Goal: Task Accomplishment & Management: Manage account settings

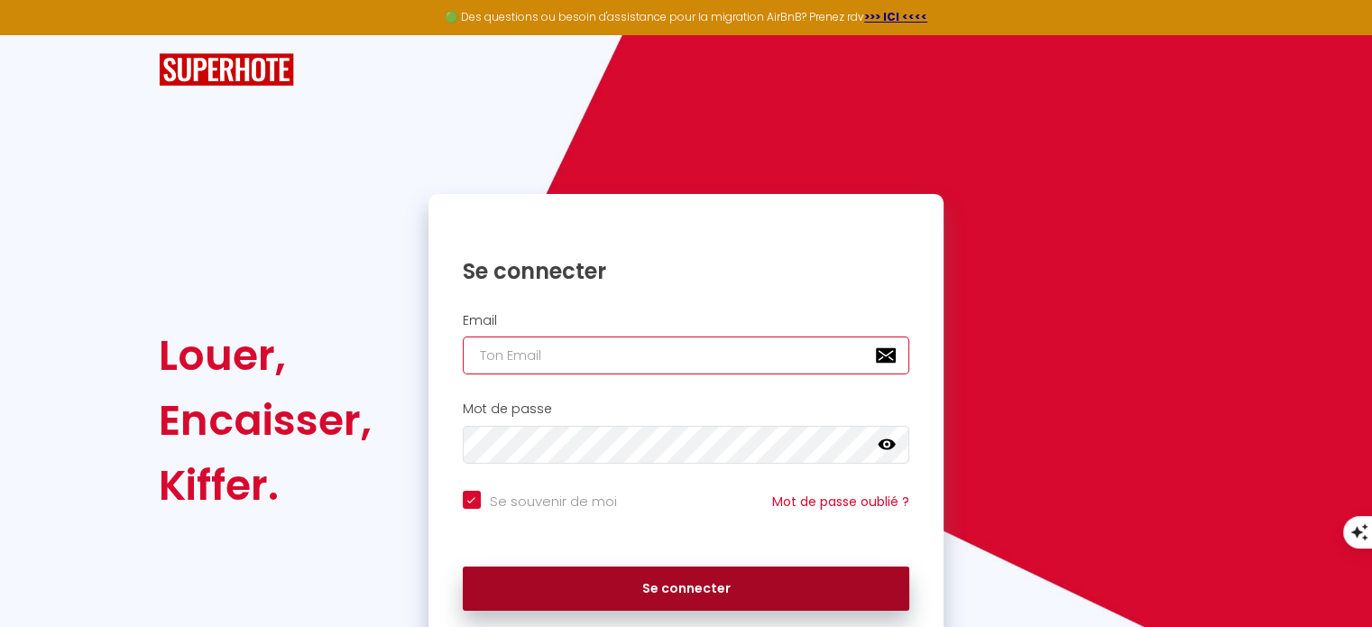
type input "[EMAIL_ADDRESS][DOMAIN_NAME]"
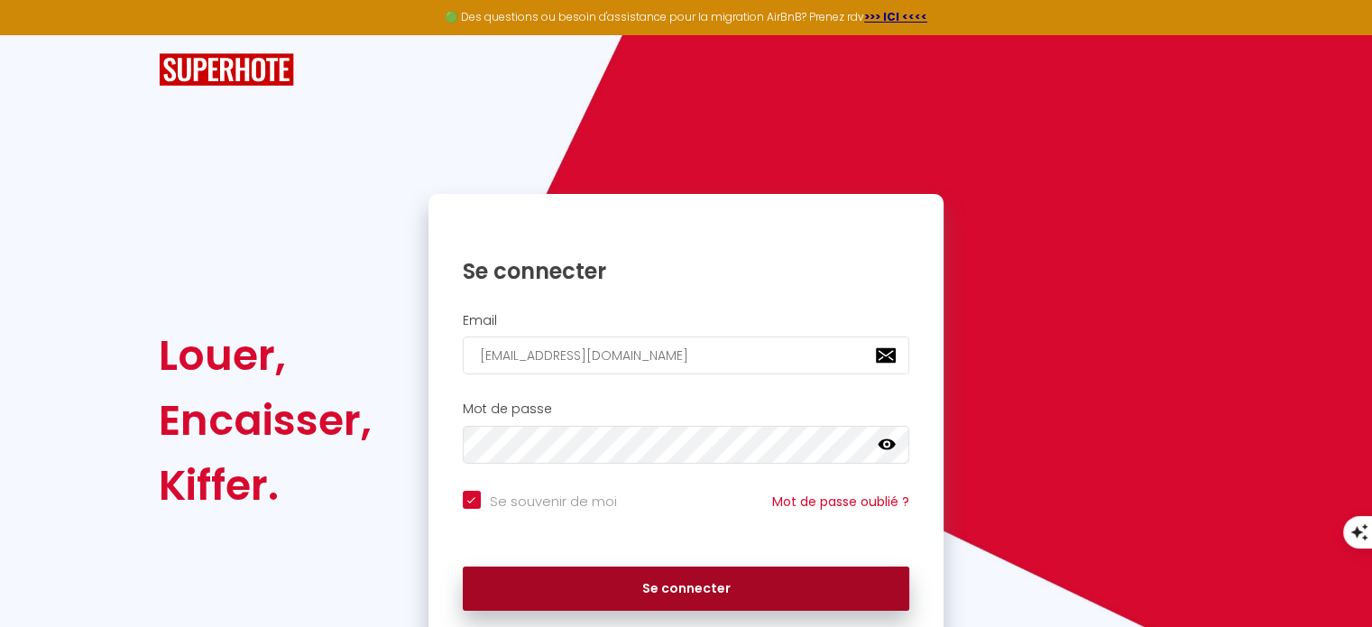
click at [644, 581] on button "Se connecter" at bounding box center [687, 589] width 448 height 45
checkbox input "true"
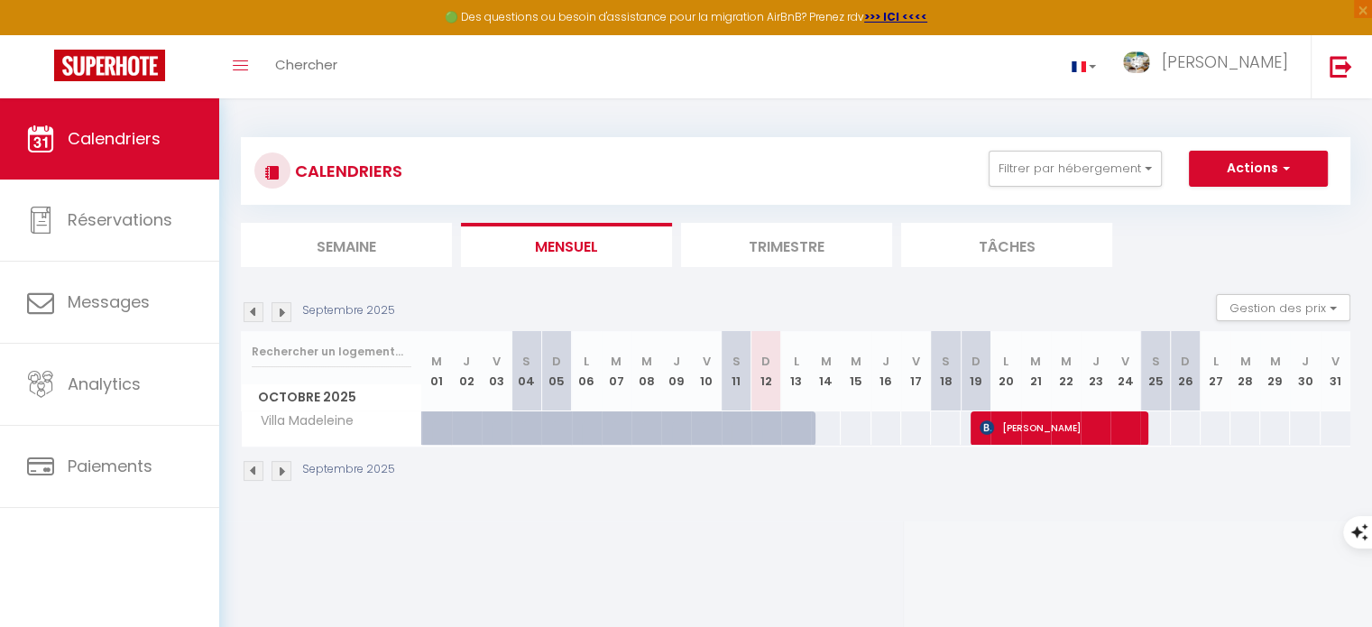
click at [249, 472] on img at bounding box center [254, 471] width 20 height 20
click at [256, 472] on img at bounding box center [254, 471] width 20 height 20
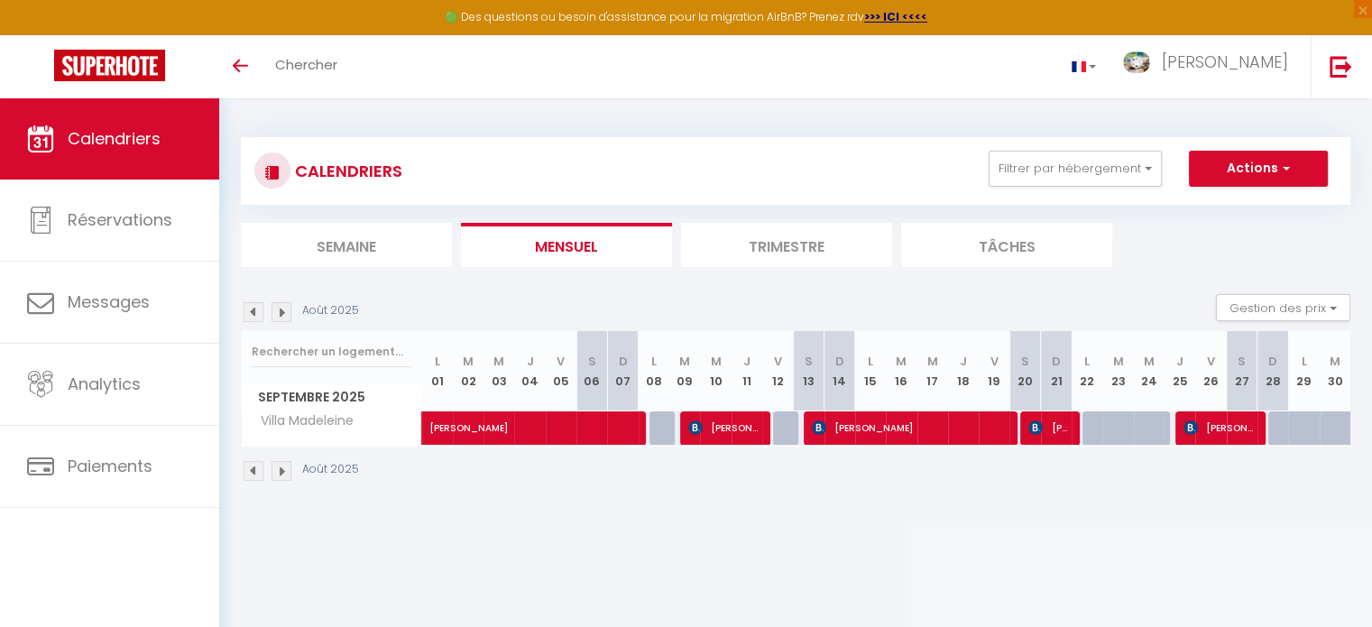
click at [256, 472] on img at bounding box center [254, 471] width 20 height 20
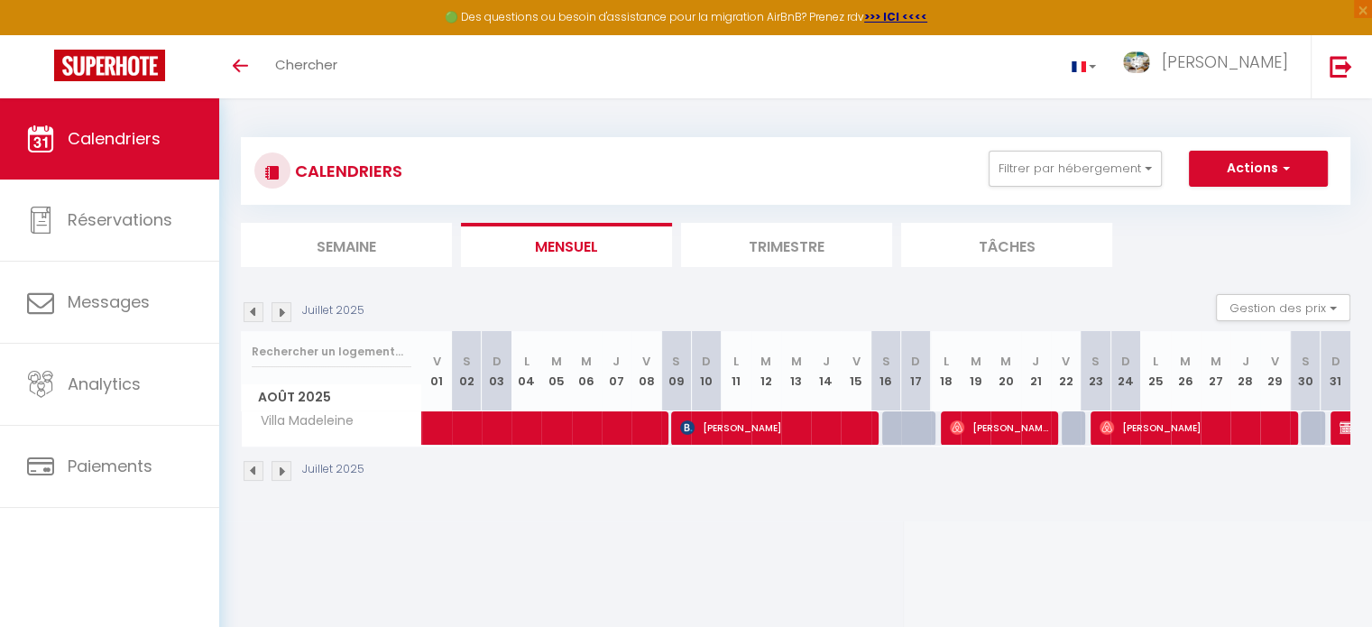
click at [743, 241] on li "Trimestre" at bounding box center [786, 245] width 211 height 44
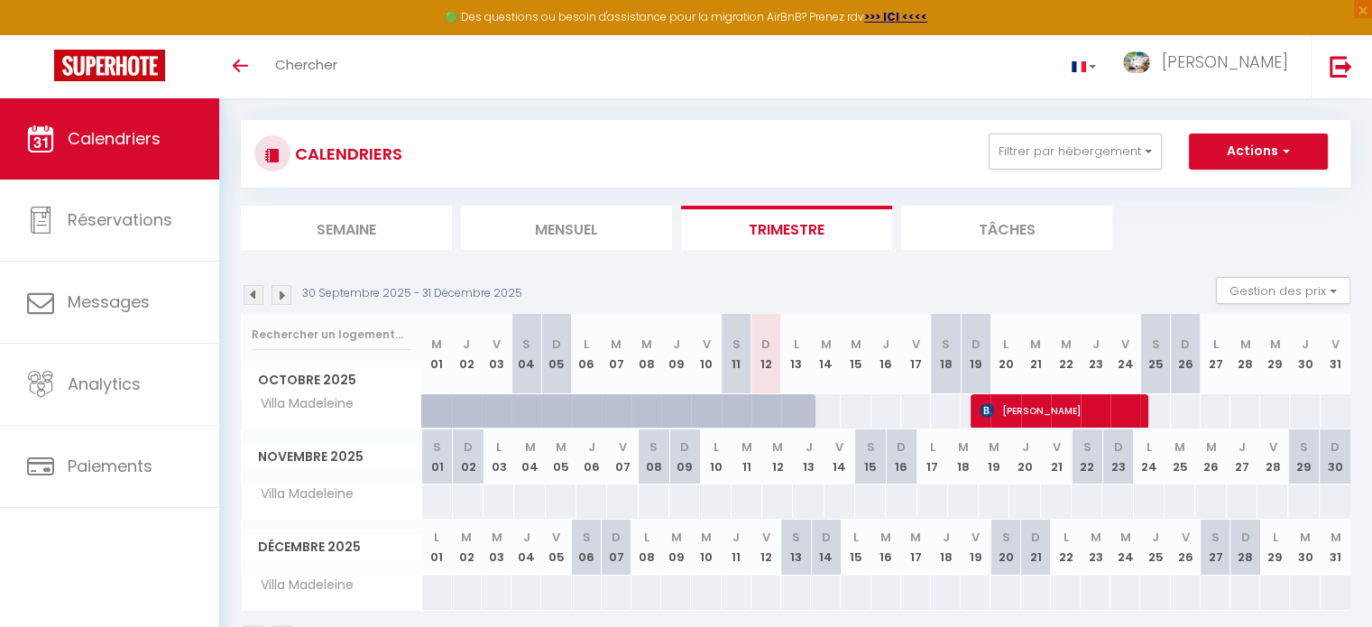
scroll to position [11, 0]
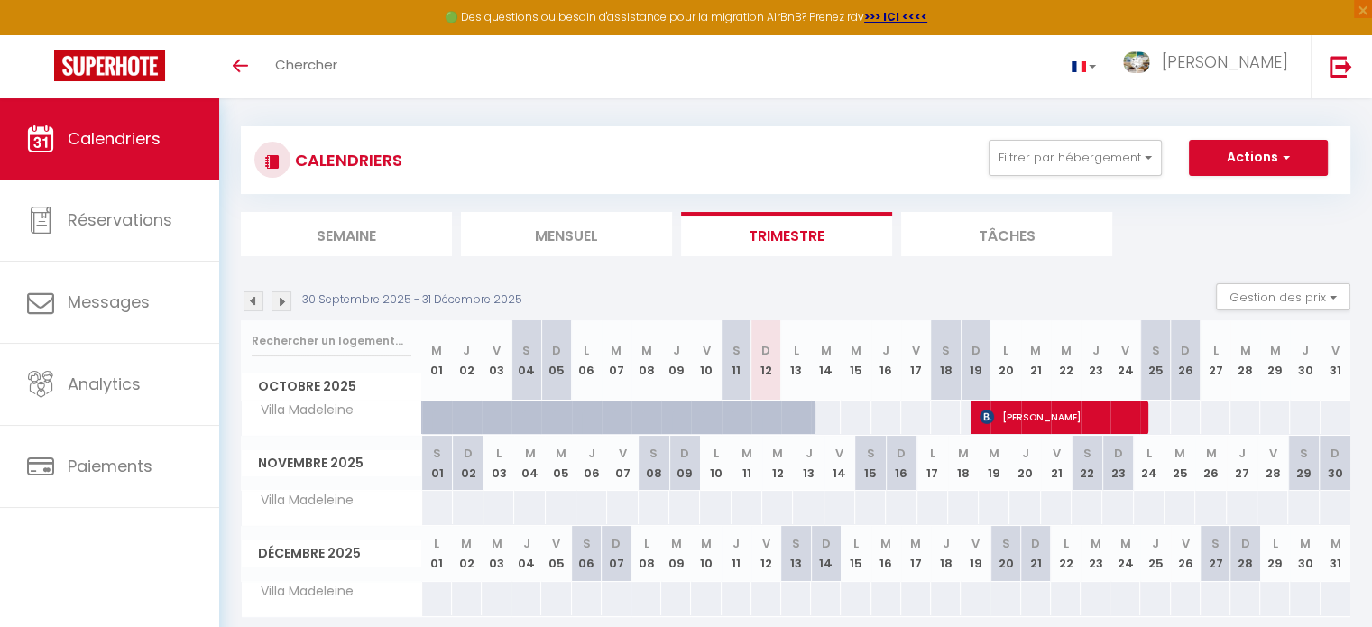
click at [254, 303] on img at bounding box center [254, 301] width 20 height 20
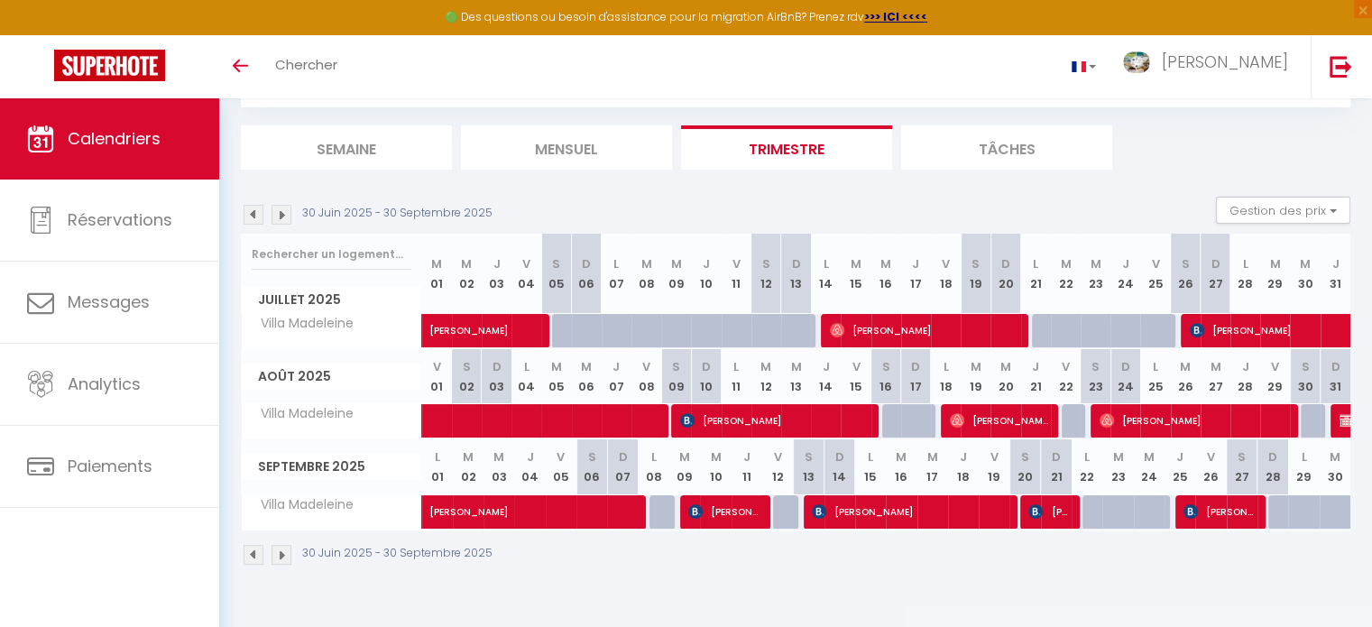
scroll to position [97, 0]
click at [283, 557] on img at bounding box center [282, 555] width 20 height 20
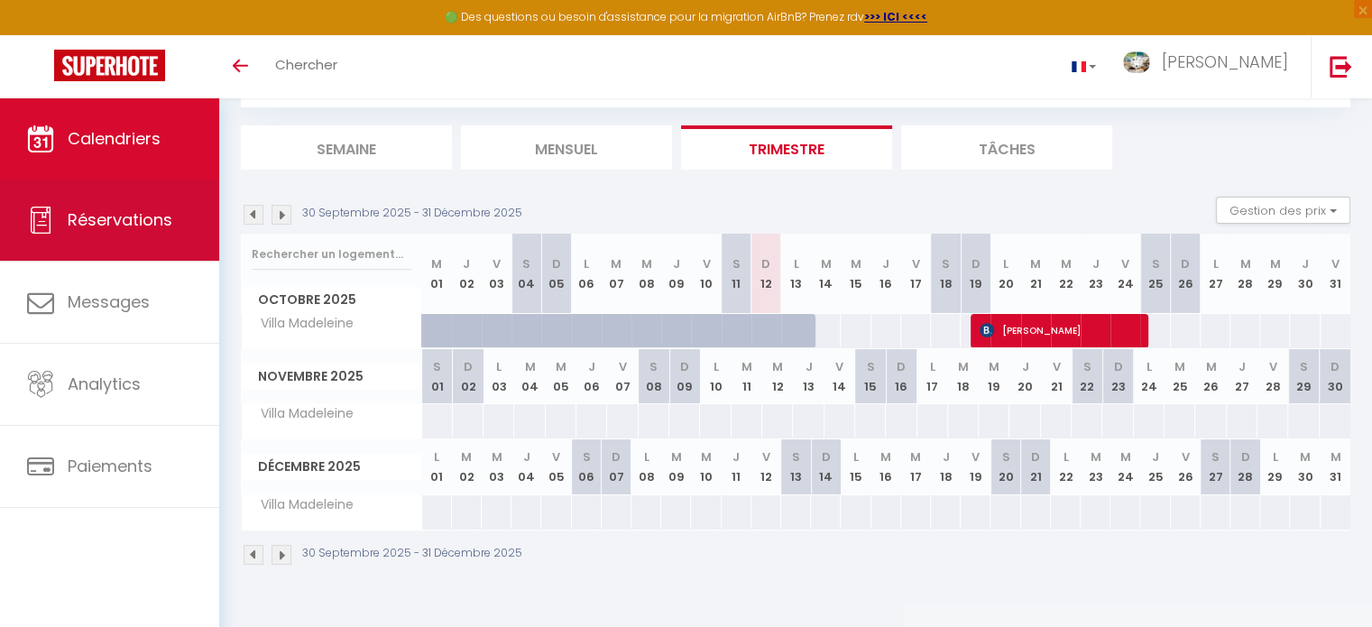
click at [60, 245] on link "Réservations" at bounding box center [109, 220] width 219 height 81
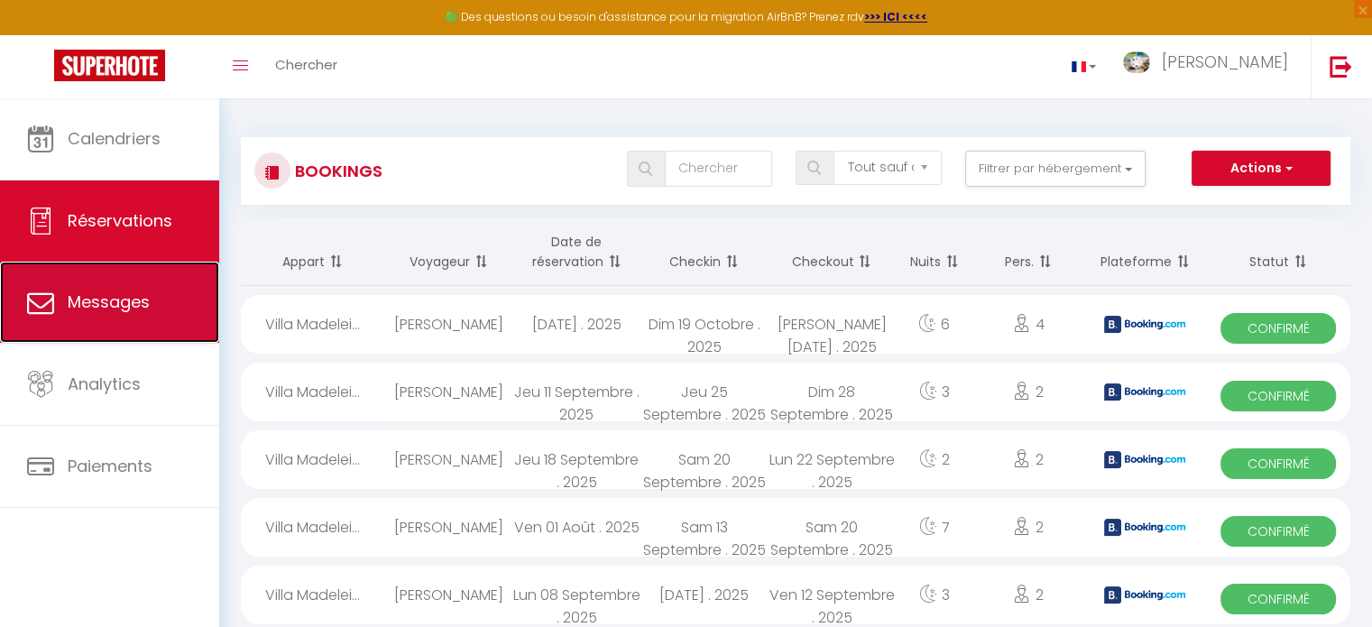
click at [79, 328] on link "Messages" at bounding box center [109, 302] width 219 height 81
select select "message"
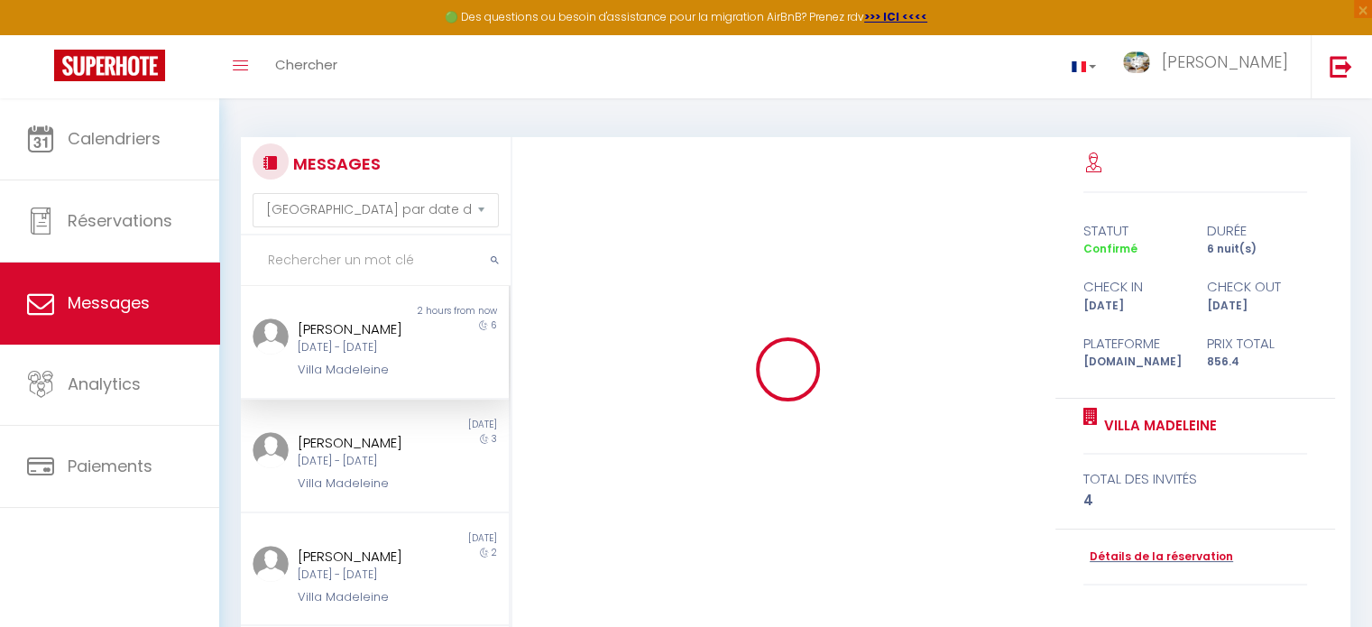
scroll to position [887, 0]
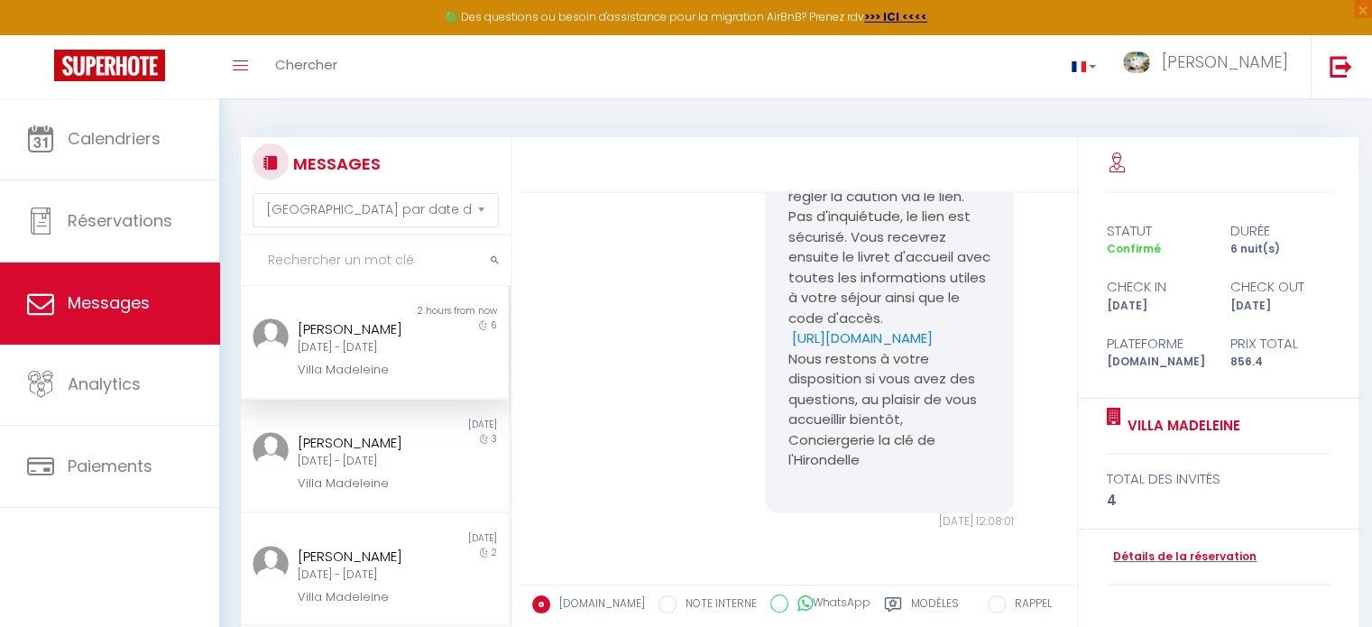
click at [411, 346] on div "[DATE] - [DATE]" at bounding box center [364, 347] width 133 height 17
click at [397, 470] on div "[DATE] - [DATE]" at bounding box center [364, 461] width 133 height 17
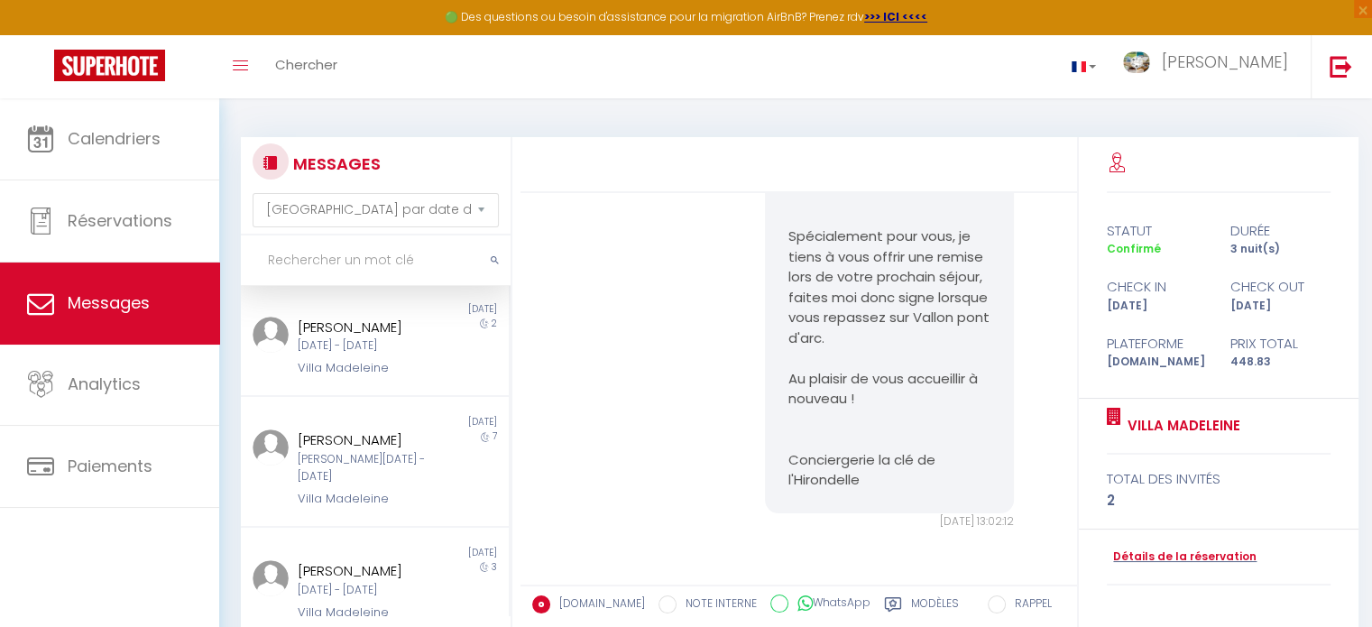
scroll to position [234, 0]
click at [354, 373] on div "Villa Madeleine" at bounding box center [364, 364] width 133 height 18
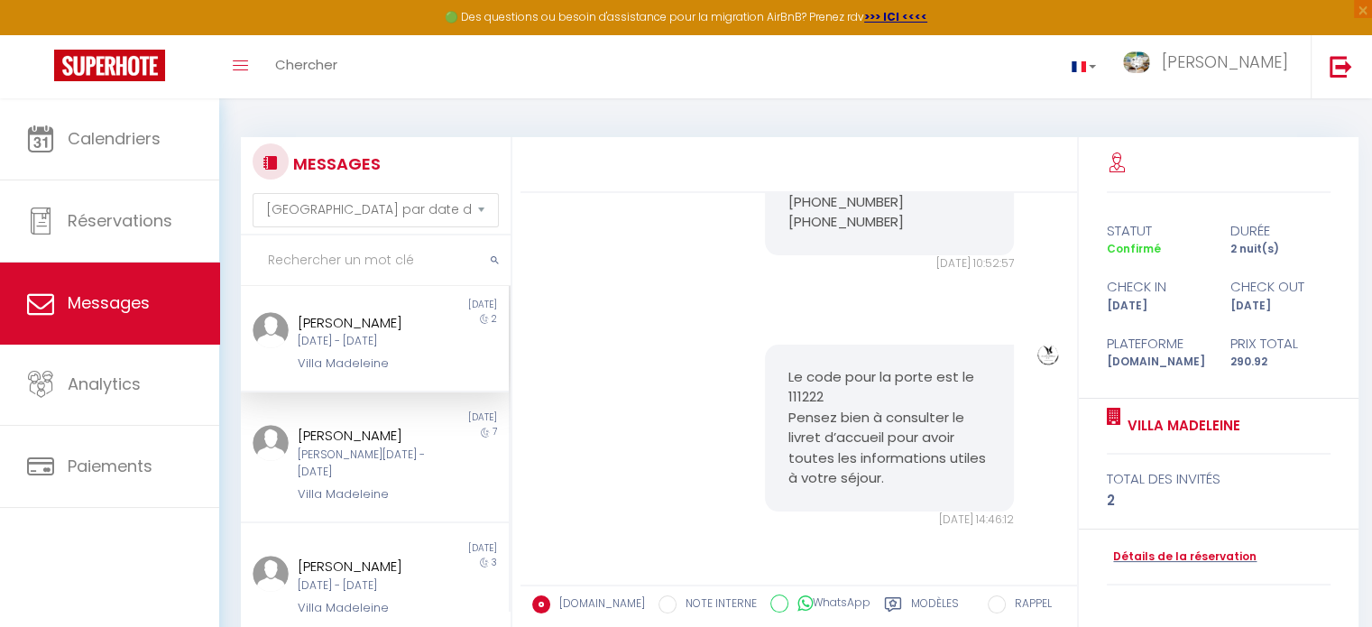
scroll to position [2191, 0]
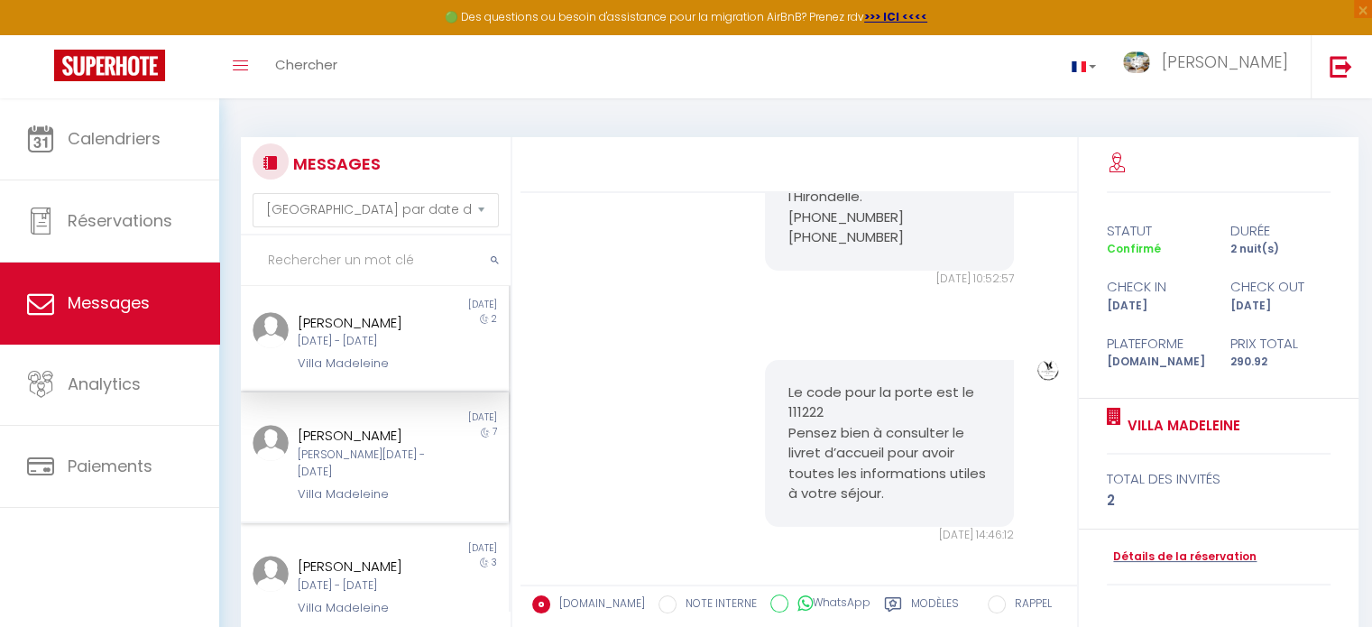
click at [332, 481] on div "[PERSON_NAME][DATE] - [DATE]" at bounding box center [364, 464] width 133 height 34
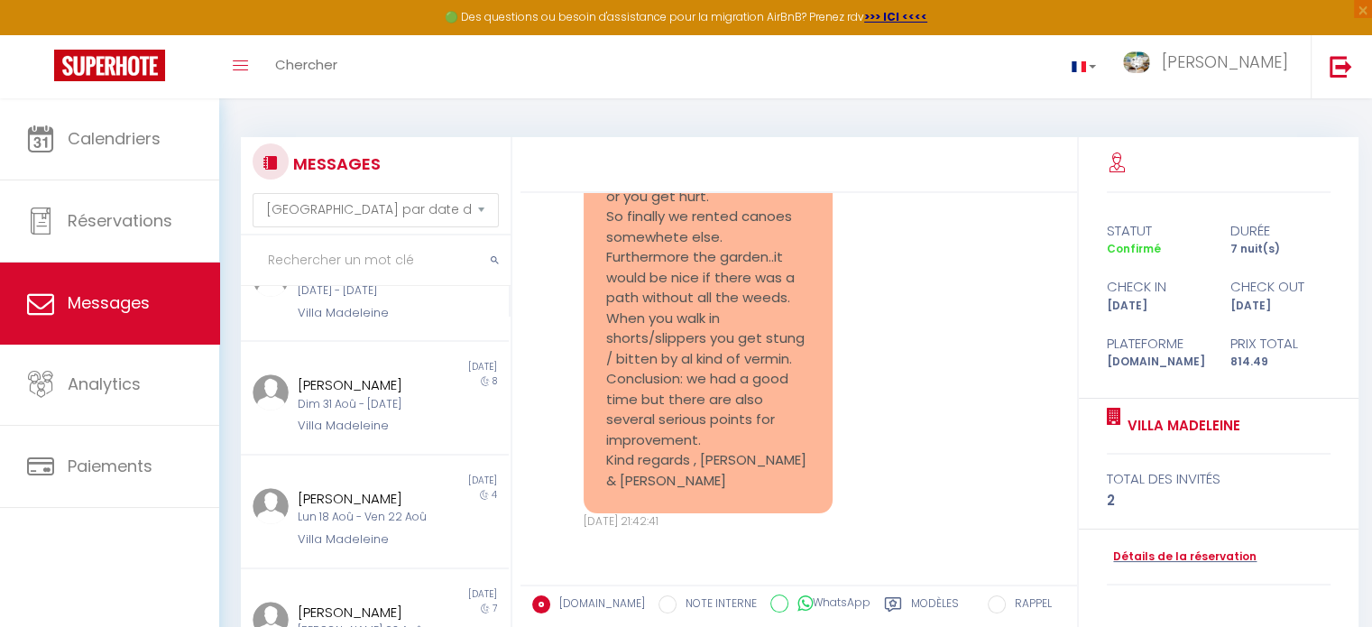
scroll to position [530, 0]
click at [343, 299] on div "[DATE] - [DATE]" at bounding box center [364, 290] width 133 height 17
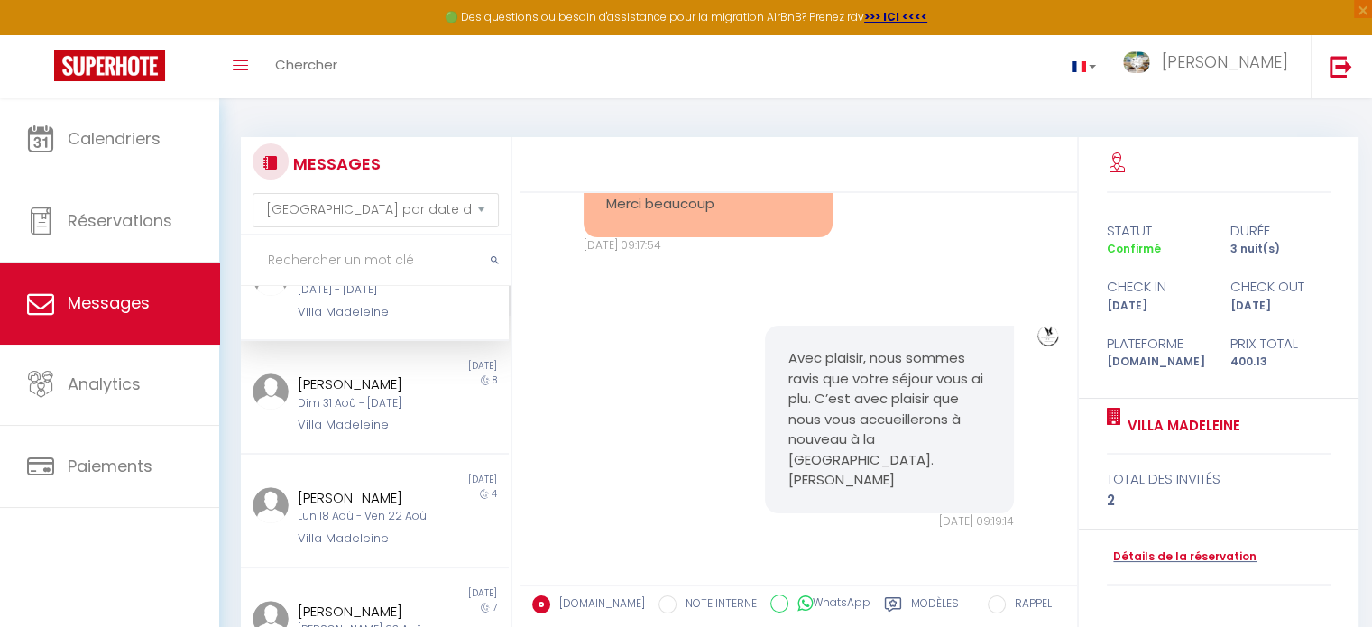
scroll to position [3913, 0]
click at [361, 412] on div "Dim 31 Aoû - [DATE]" at bounding box center [364, 403] width 133 height 17
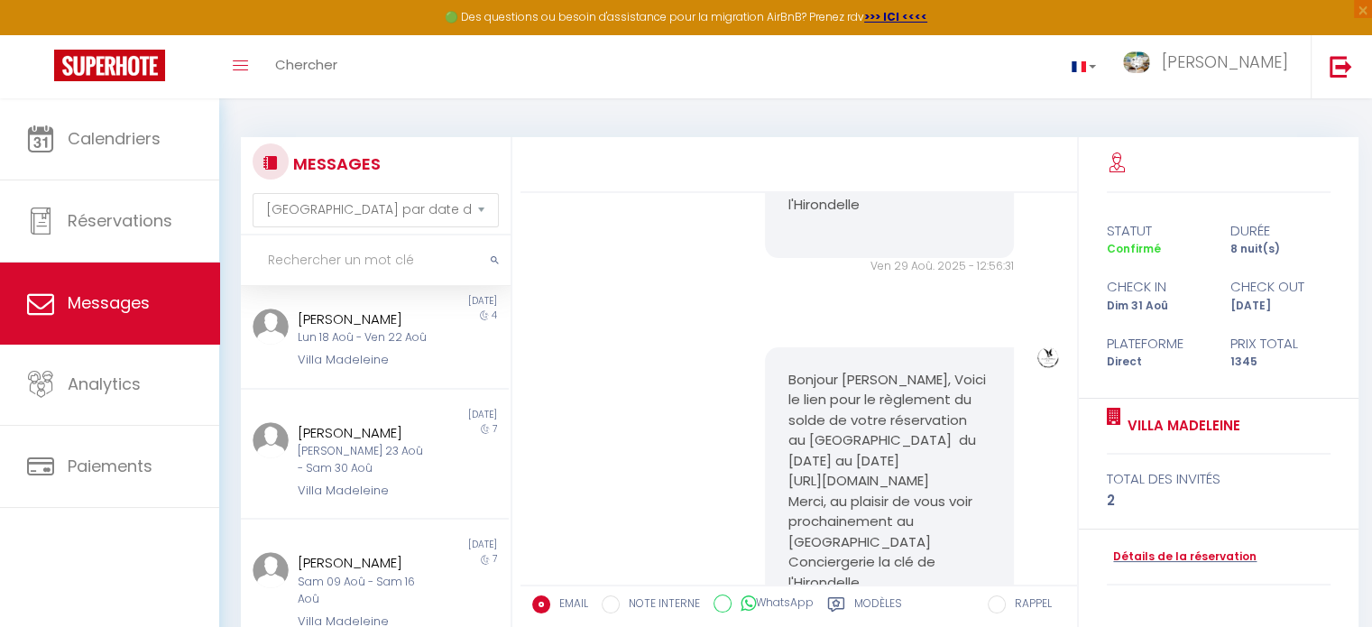
scroll to position [751, 0]
click at [329, 346] on div "Lun 18 Aoû - Ven 22 Aoû" at bounding box center [364, 337] width 133 height 17
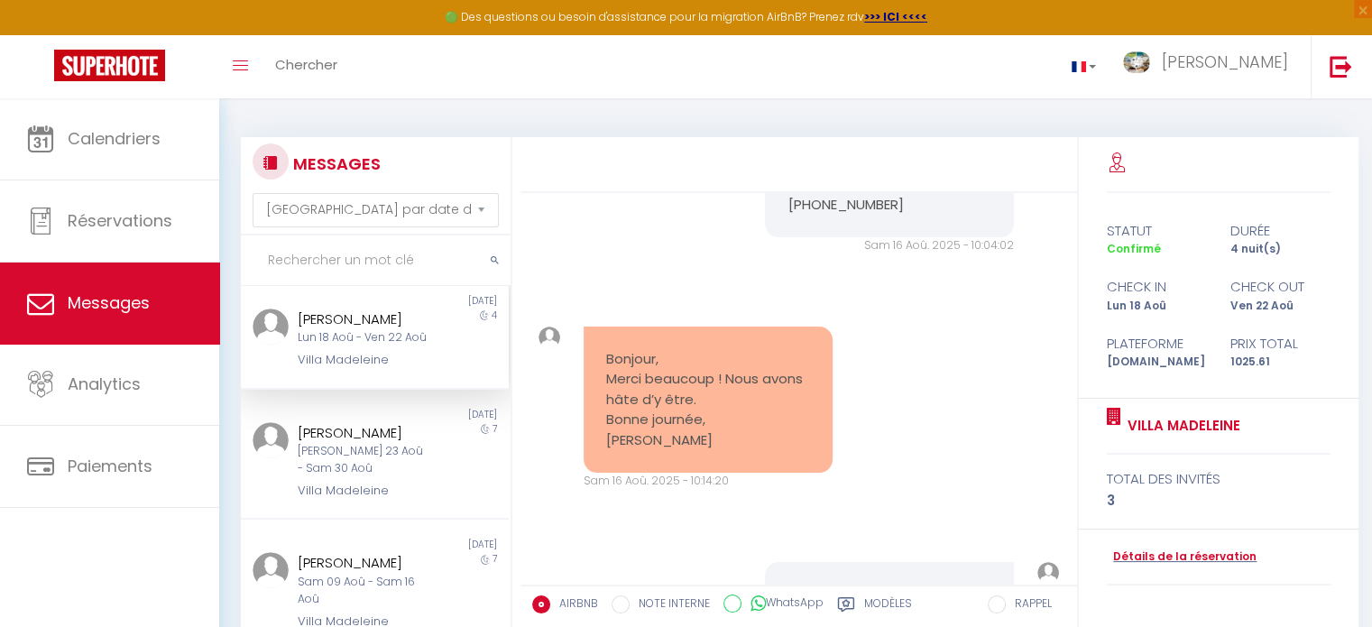
scroll to position [6954, 0]
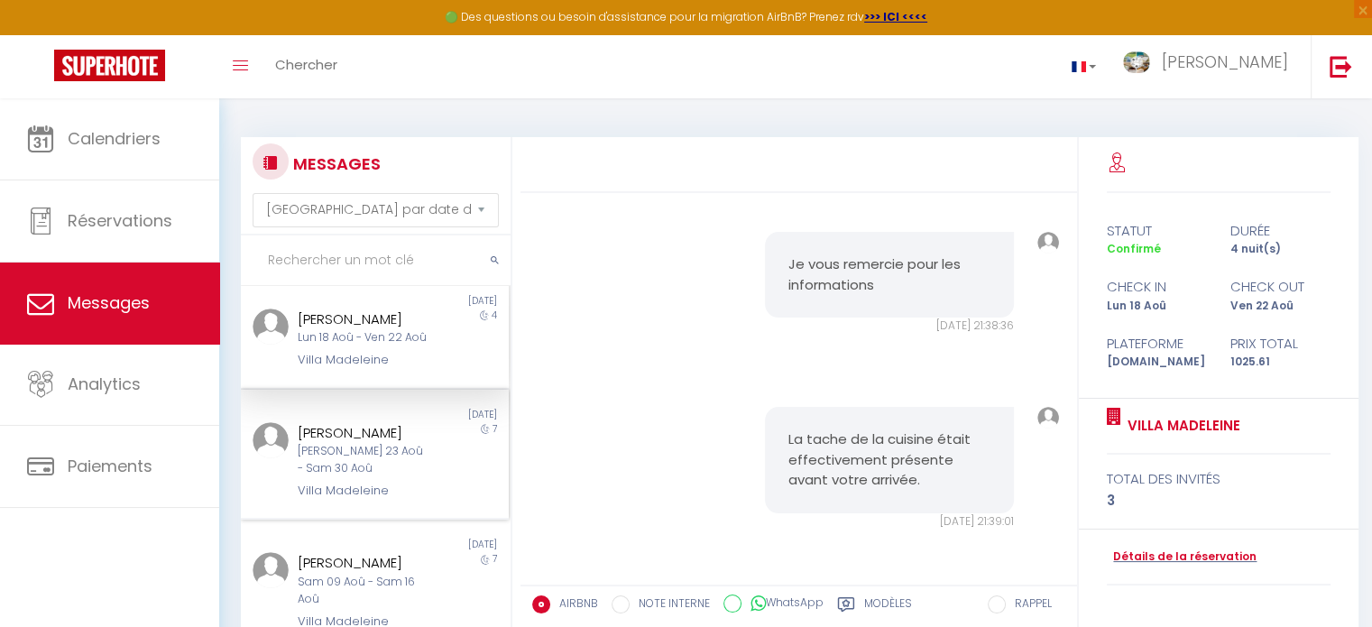
click at [375, 500] on div "Villa Madeleine" at bounding box center [364, 491] width 133 height 18
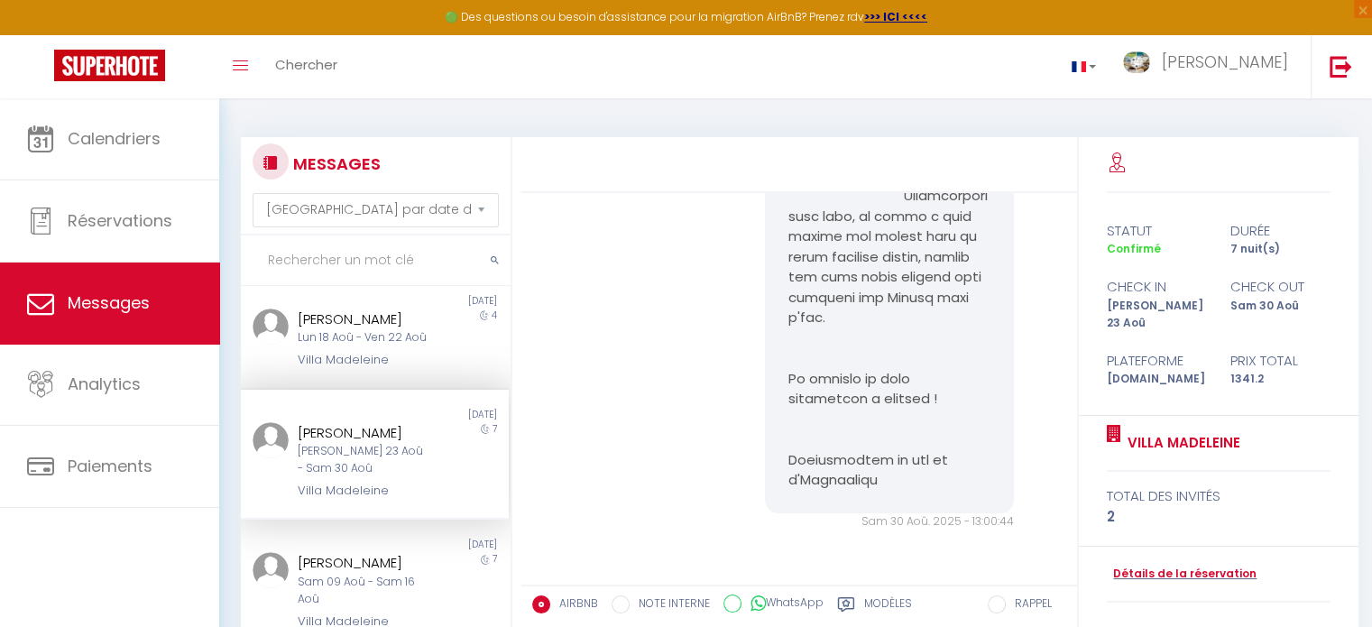
scroll to position [7337, 0]
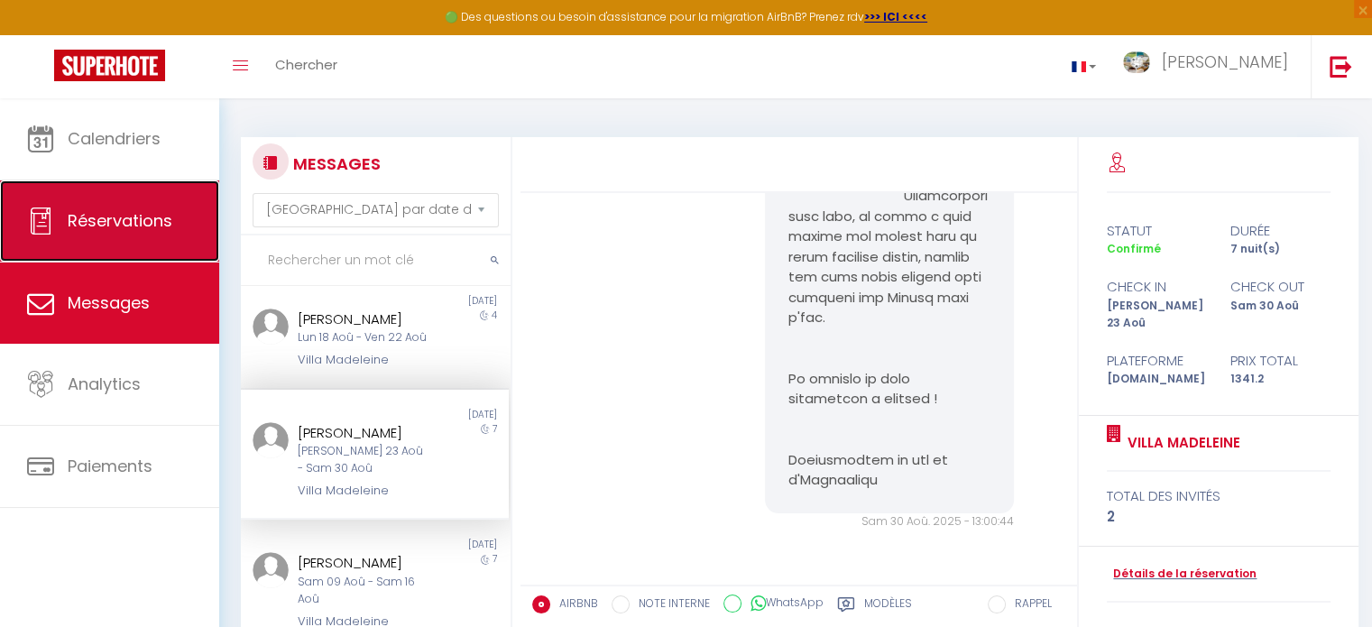
click at [121, 209] on span "Réservations" at bounding box center [120, 220] width 105 height 23
select select "not_cancelled"
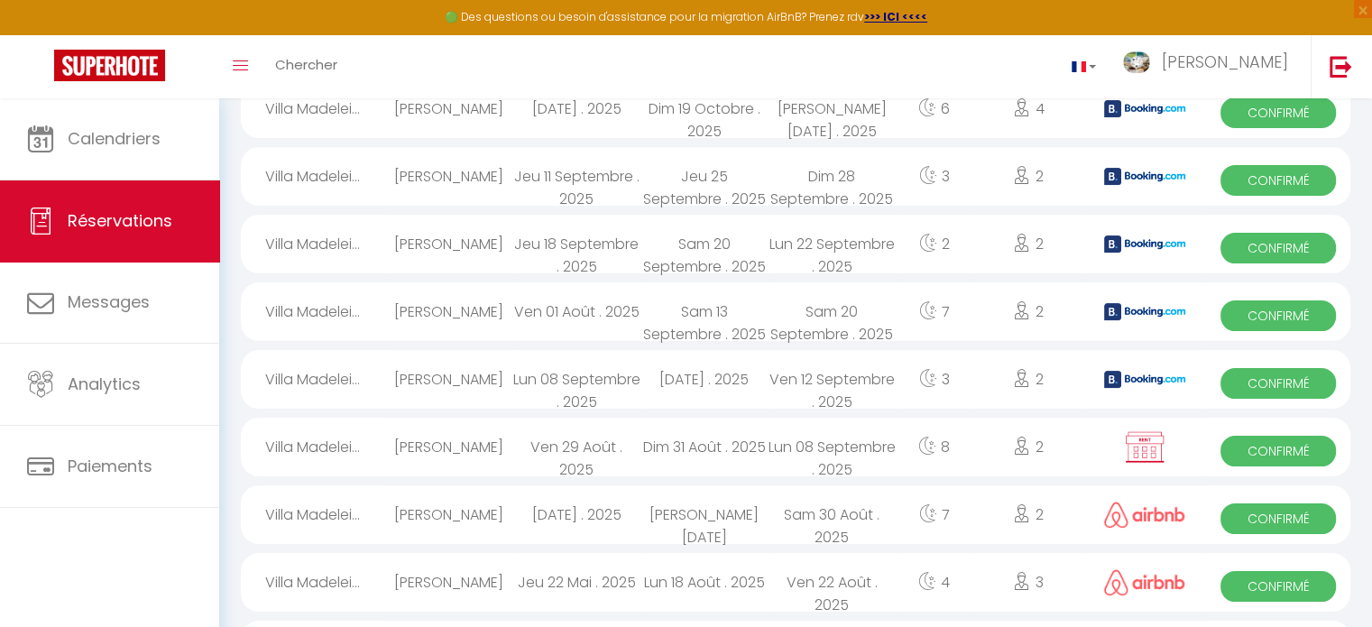
scroll to position [215, 0]
click at [1276, 442] on span "Confirmé" at bounding box center [1278, 452] width 115 height 31
select select "OK"
select select "0"
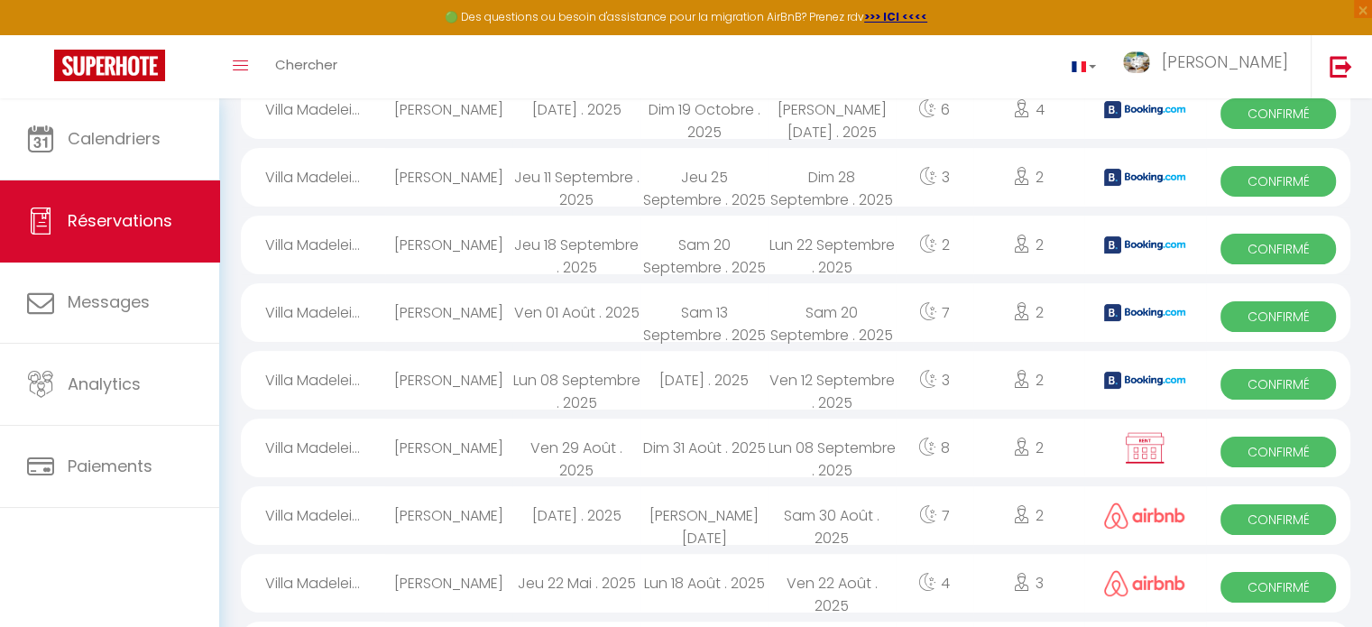
select select "0"
select select "1"
select select
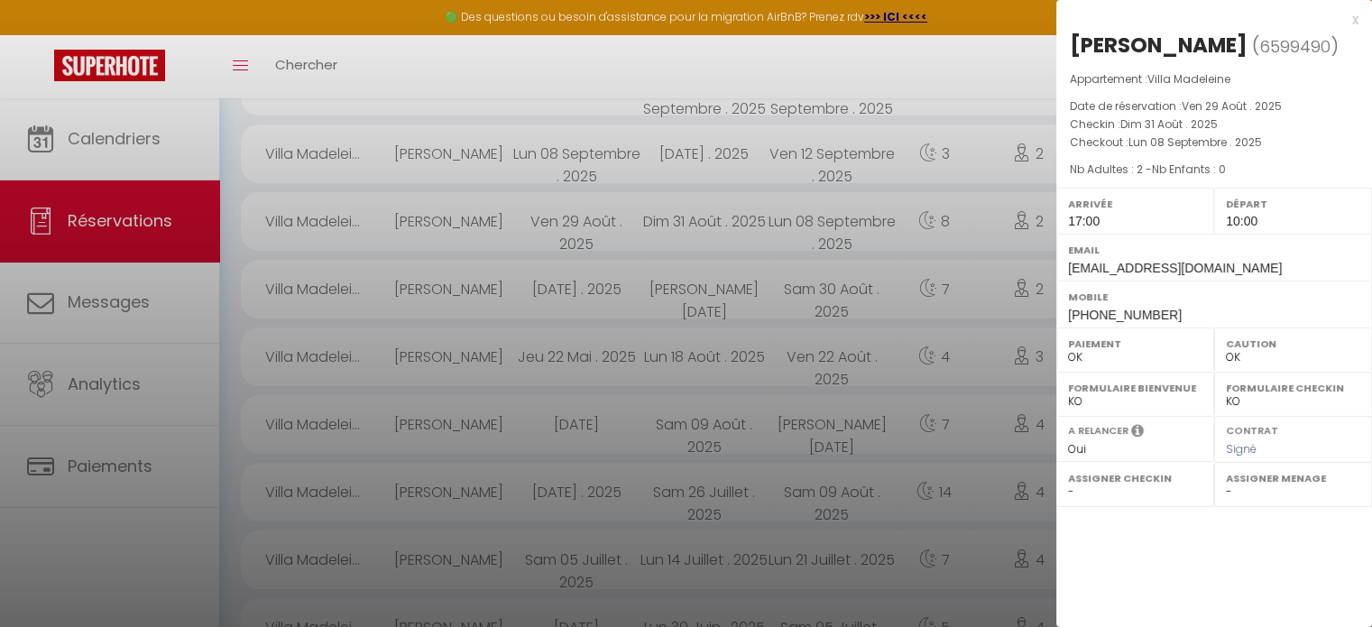
scroll to position [439, 0]
click at [1238, 448] on span "Signé" at bounding box center [1241, 448] width 31 height 15
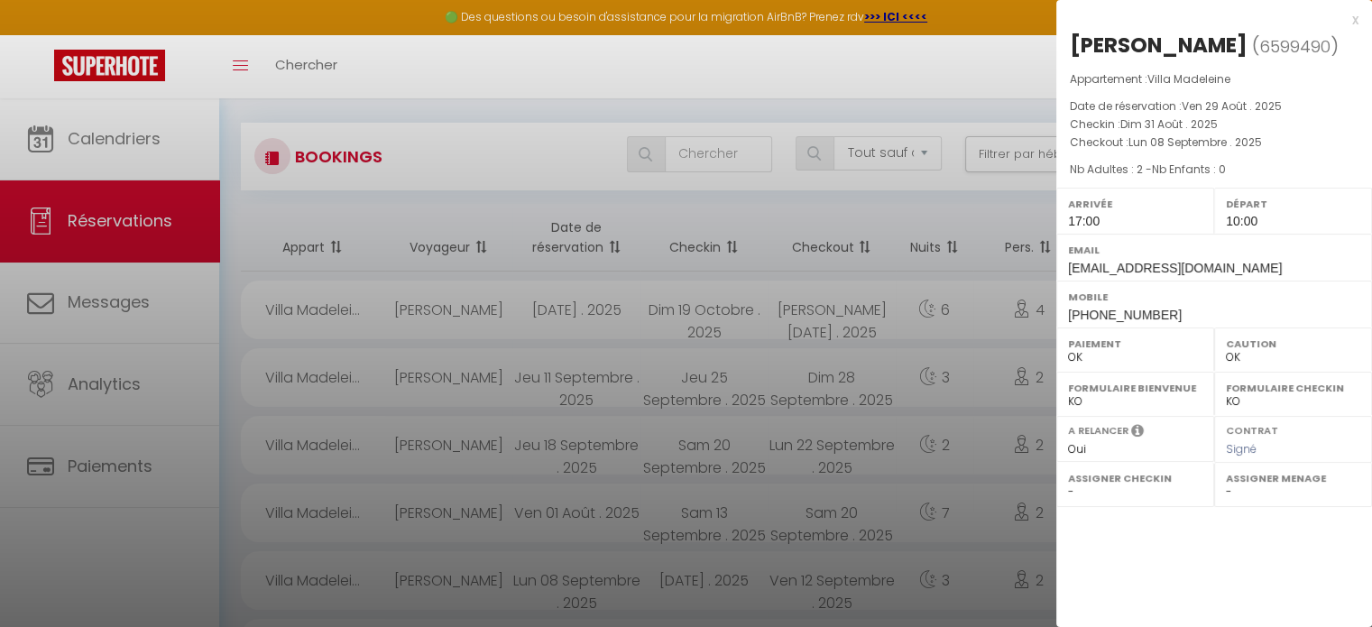
scroll to position [0, 0]
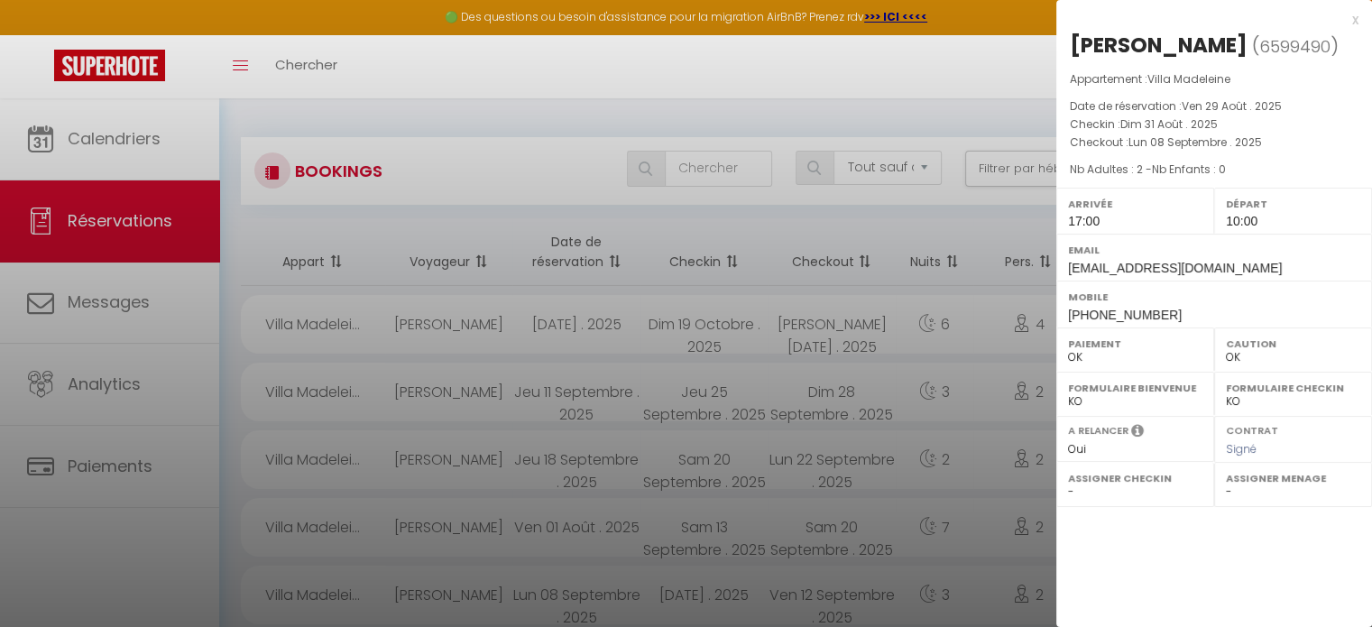
click at [1356, 11] on div "x" at bounding box center [1208, 20] width 302 height 22
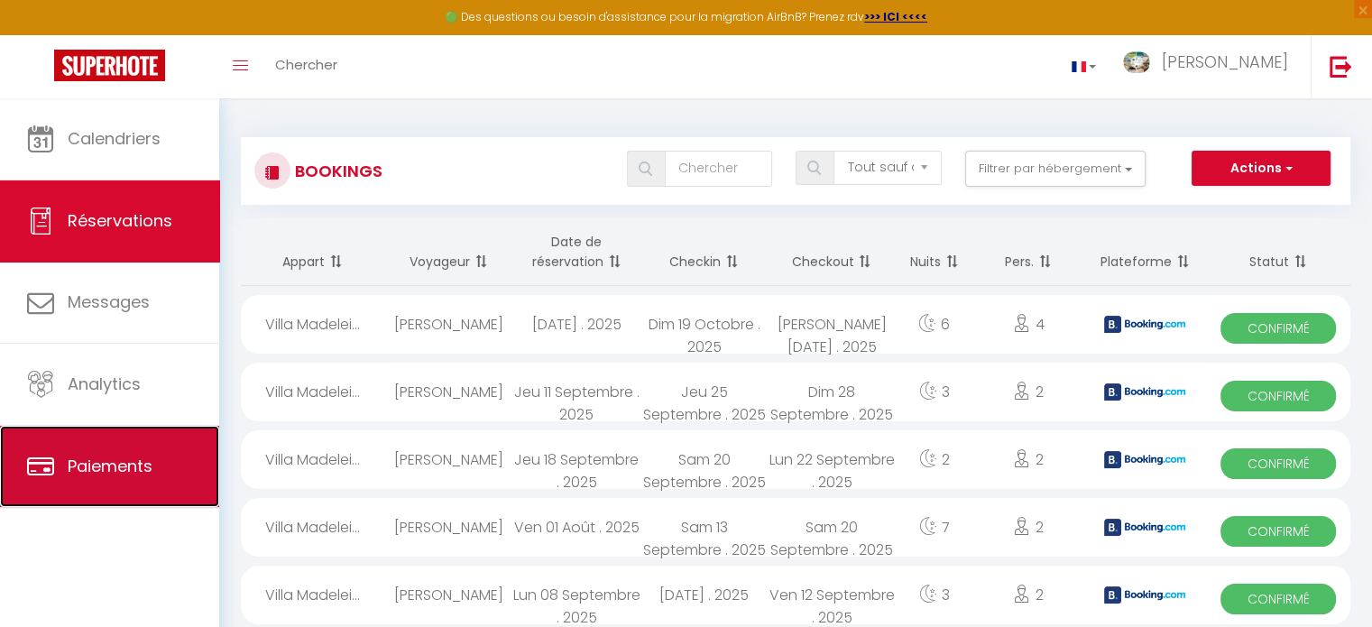
click at [96, 480] on link "Paiements" at bounding box center [109, 466] width 219 height 81
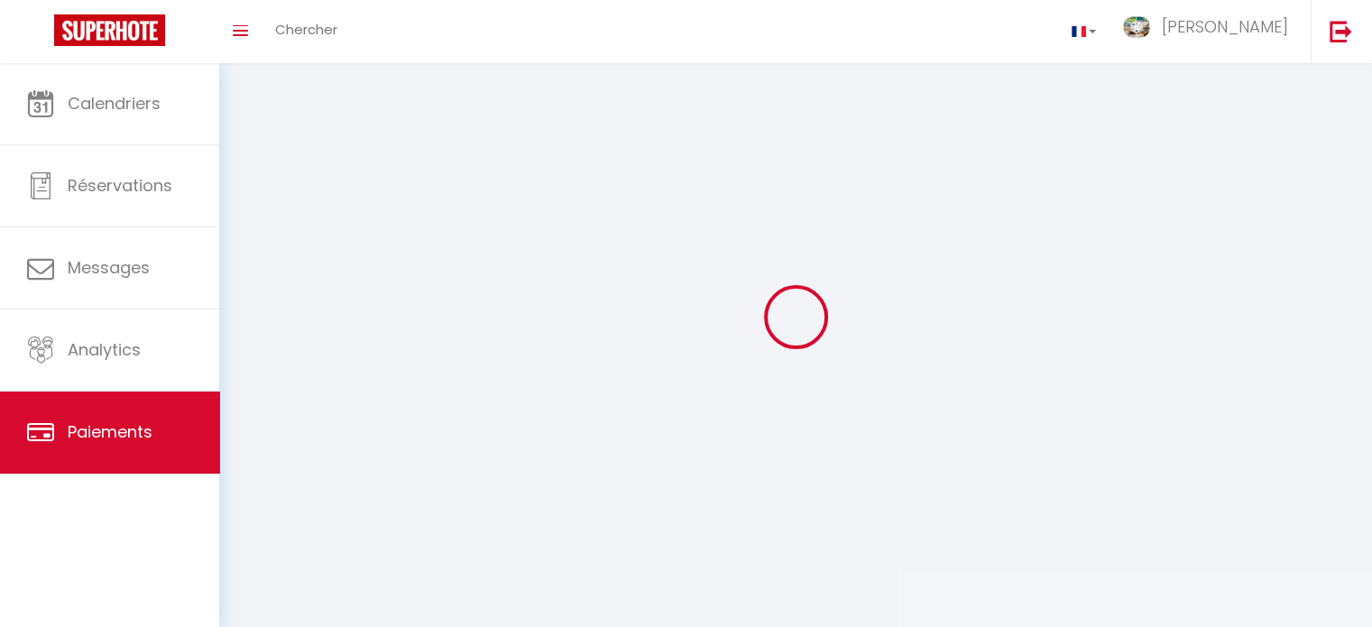
select select "2"
select select "0"
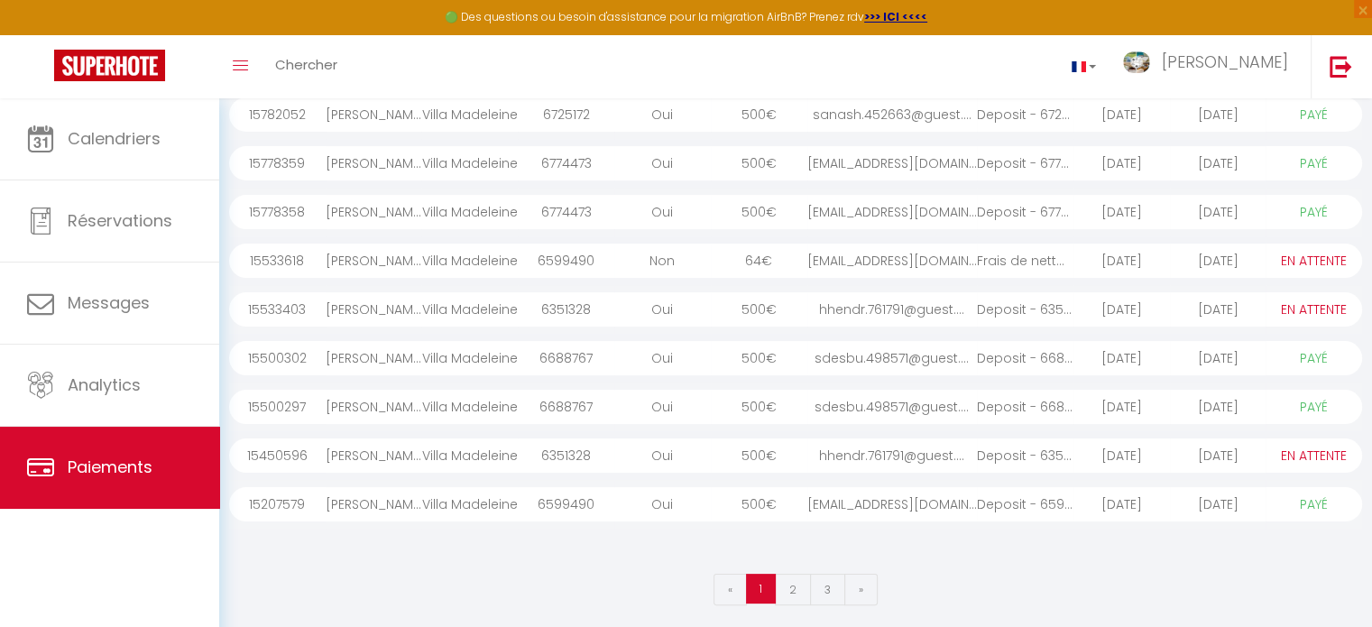
scroll to position [274, 0]
click at [861, 584] on span "»" at bounding box center [861, 585] width 5 height 15
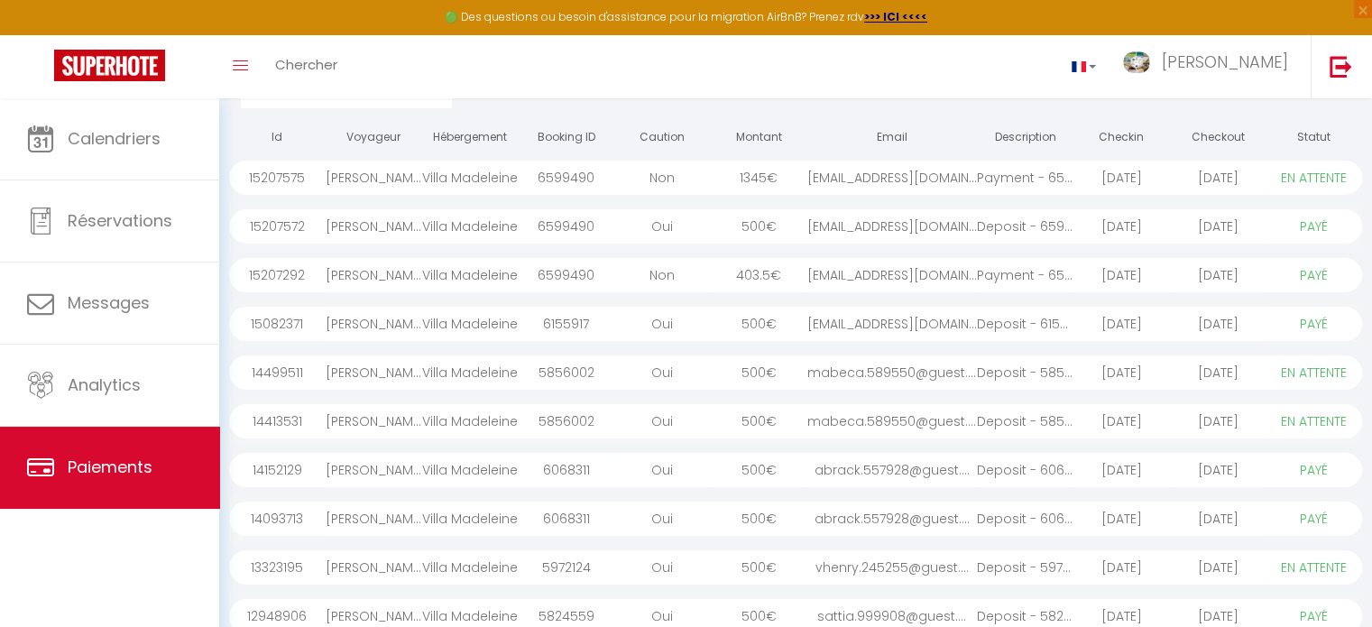
scroll to position [277, 0]
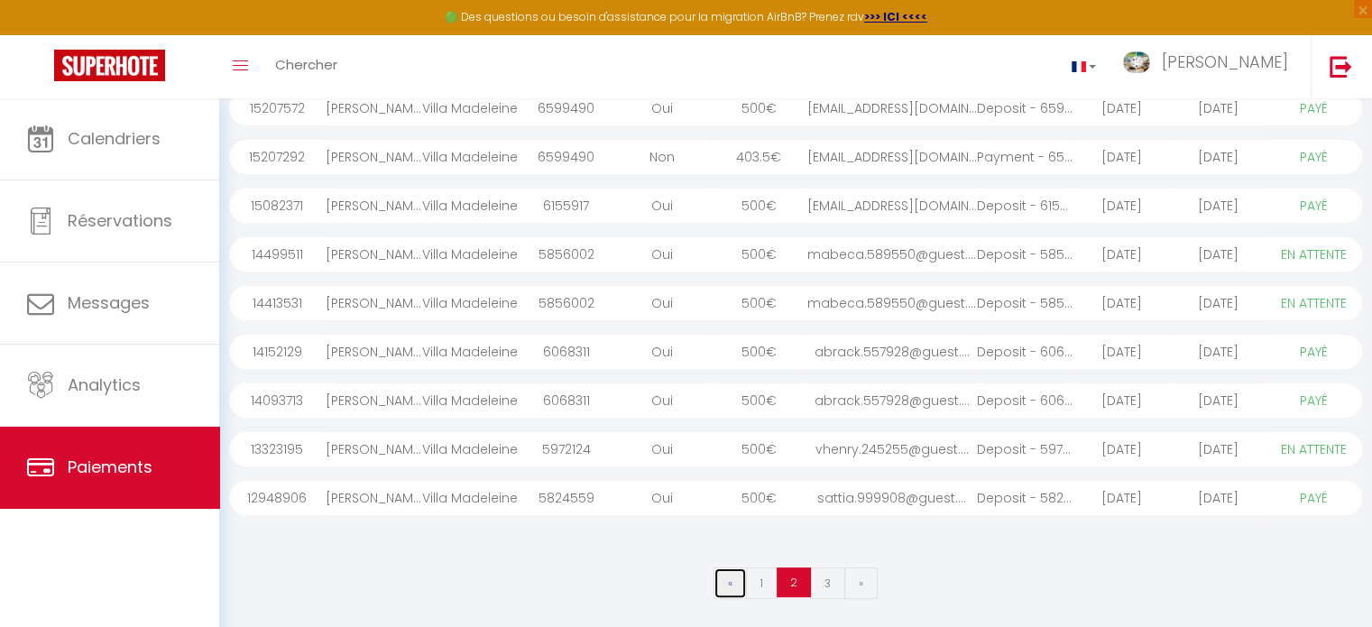
click at [730, 595] on link "«" at bounding box center [730, 584] width 33 height 32
select select "0"
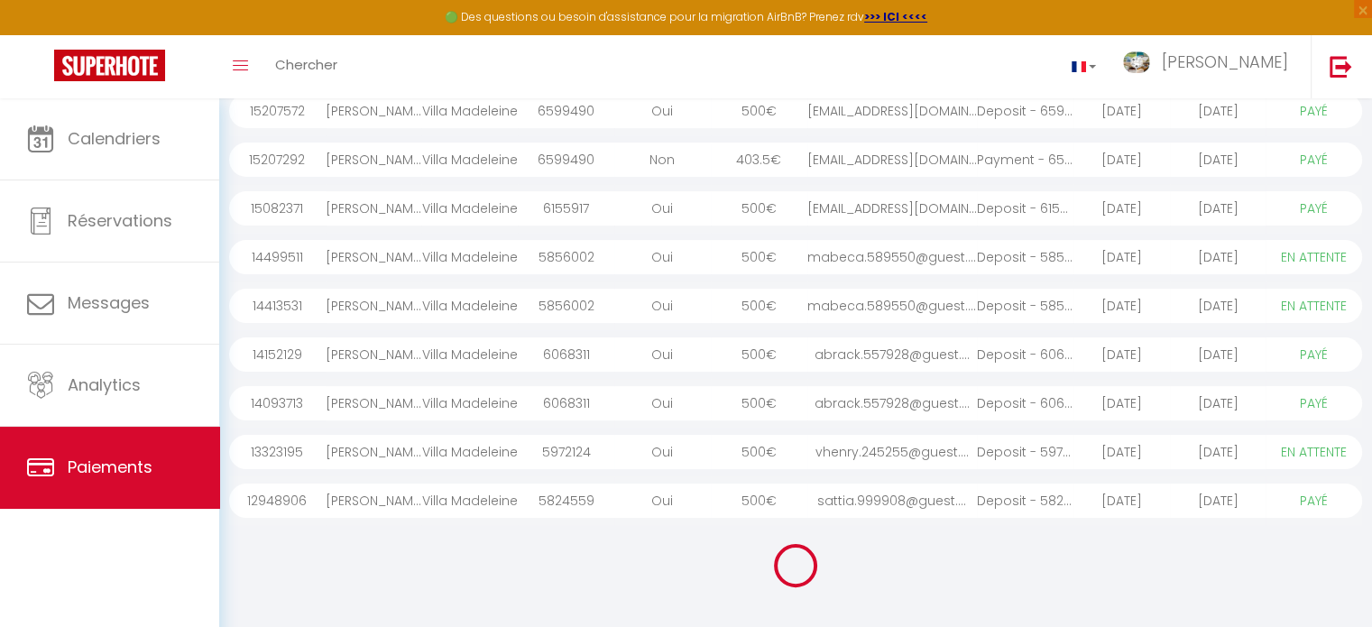
select select "0"
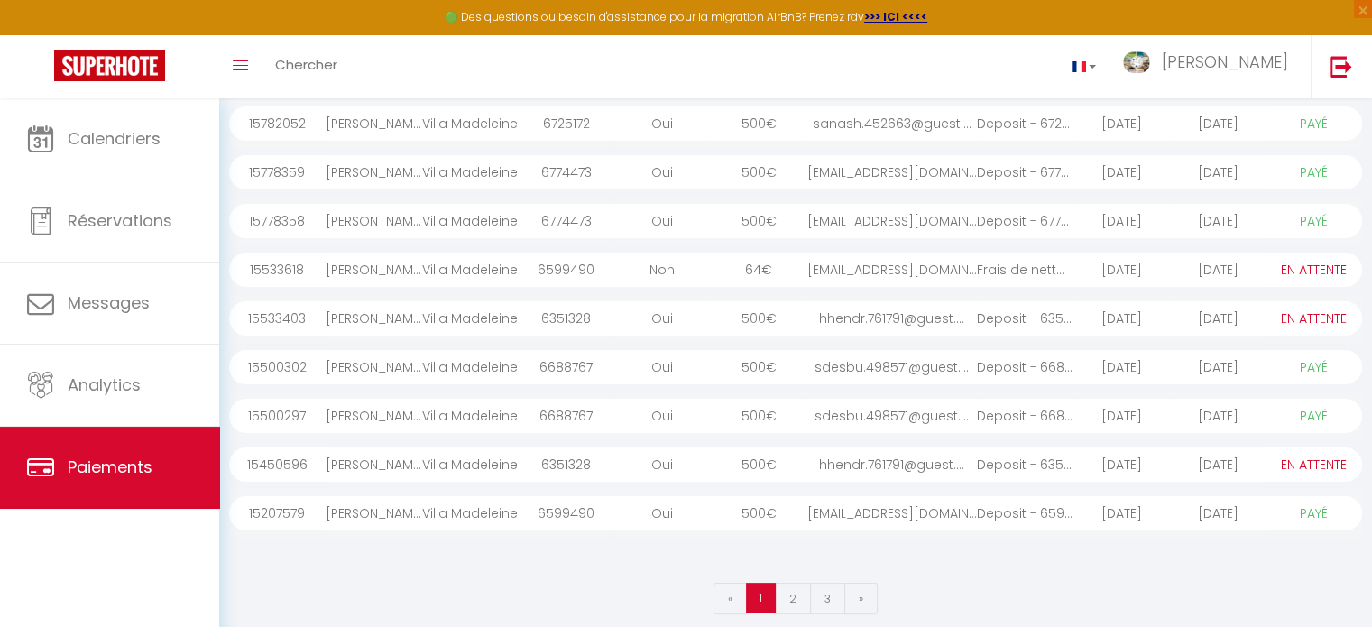
scroll to position [277, 0]
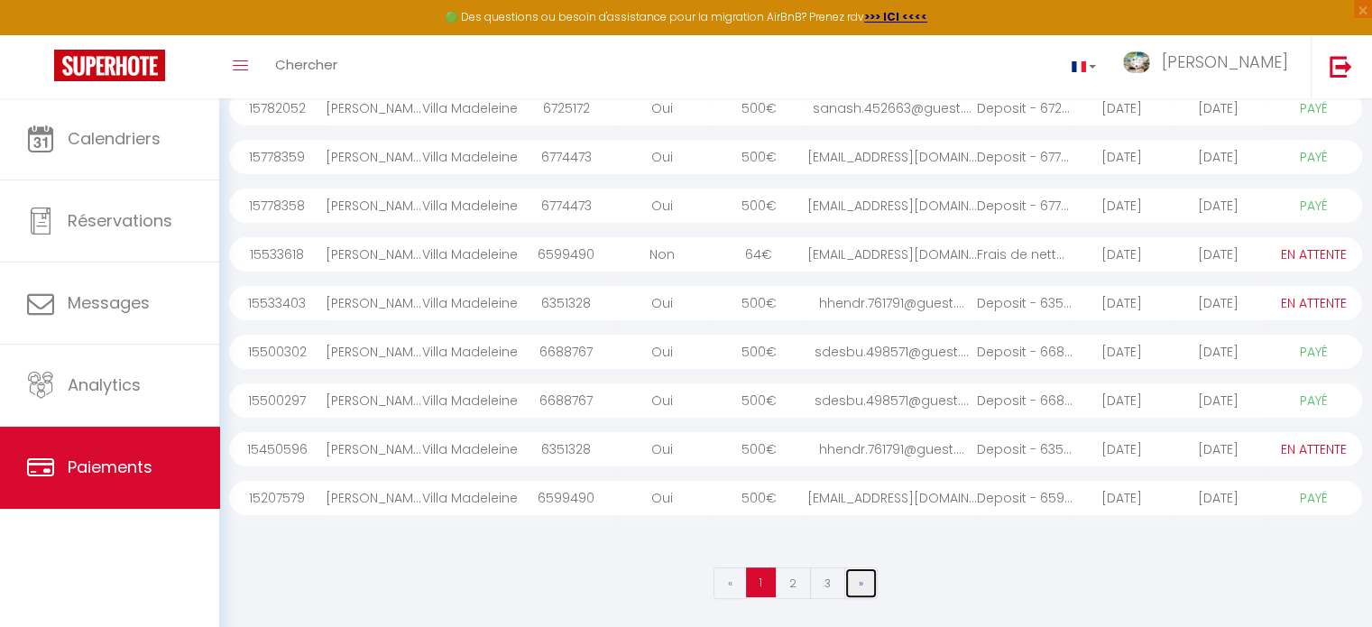
click at [863, 578] on link "»" at bounding box center [861, 584] width 33 height 32
click at [859, 583] on span "»" at bounding box center [861, 583] width 5 height 15
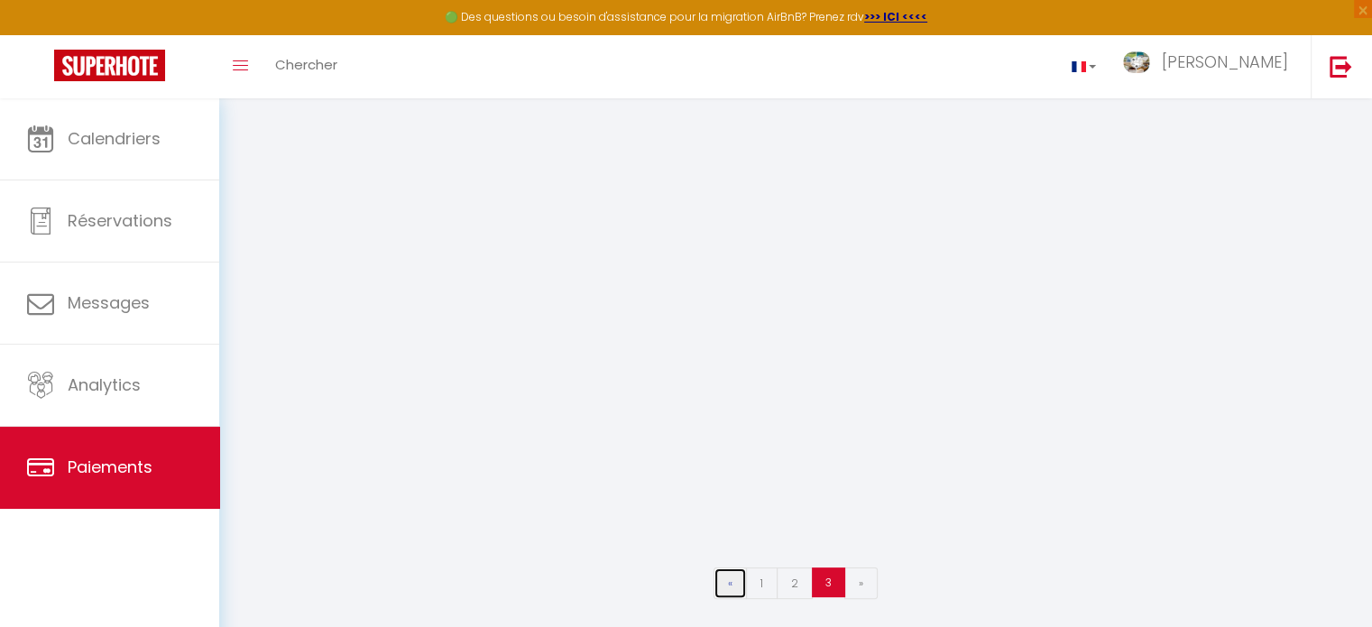
click at [736, 590] on link "«" at bounding box center [730, 584] width 33 height 32
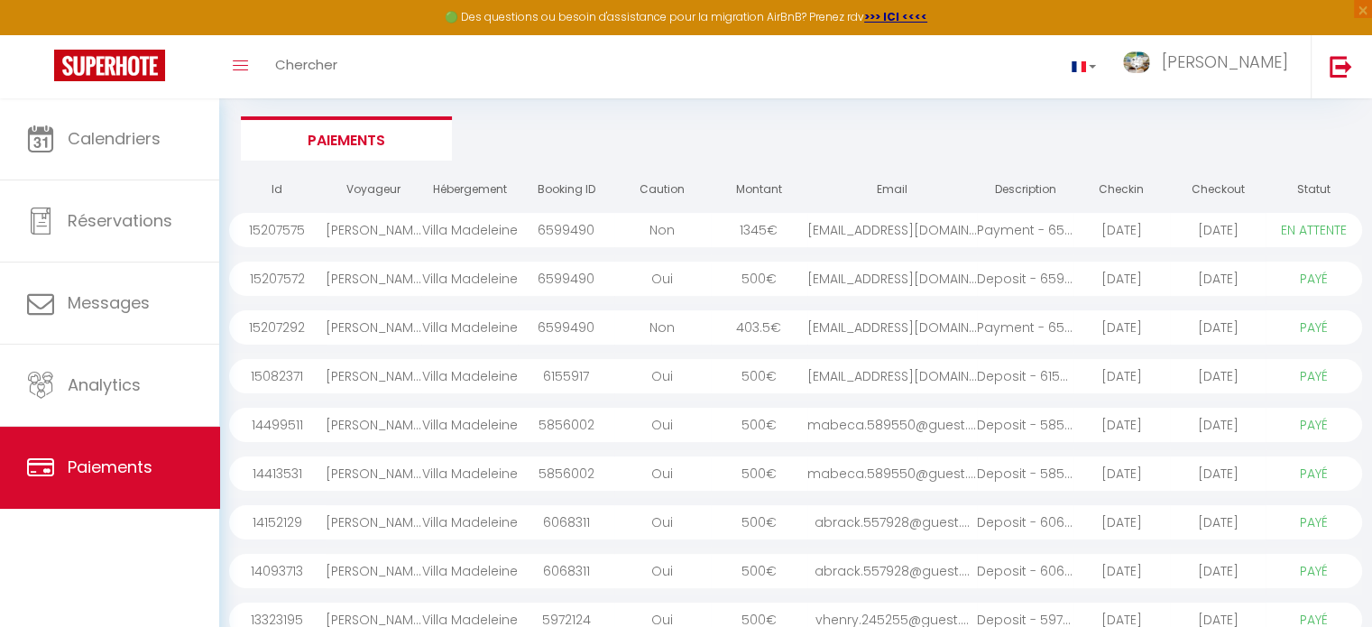
scroll to position [88, 0]
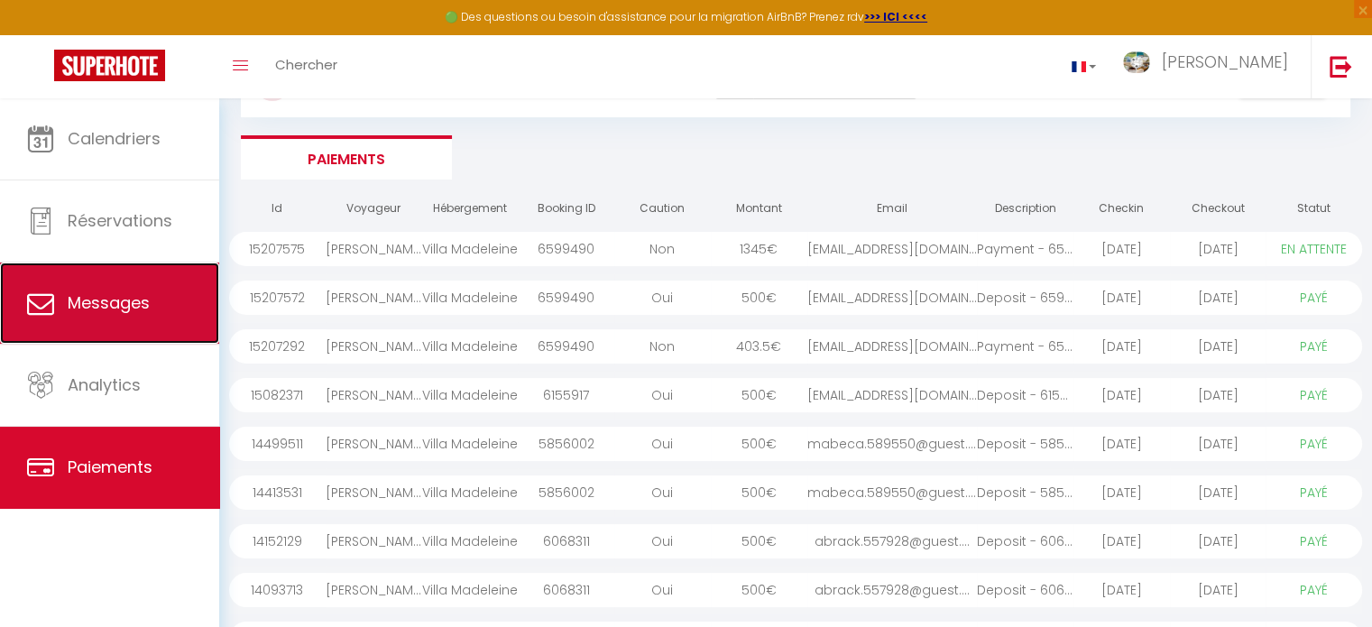
click at [127, 316] on link "Messages" at bounding box center [109, 303] width 219 height 81
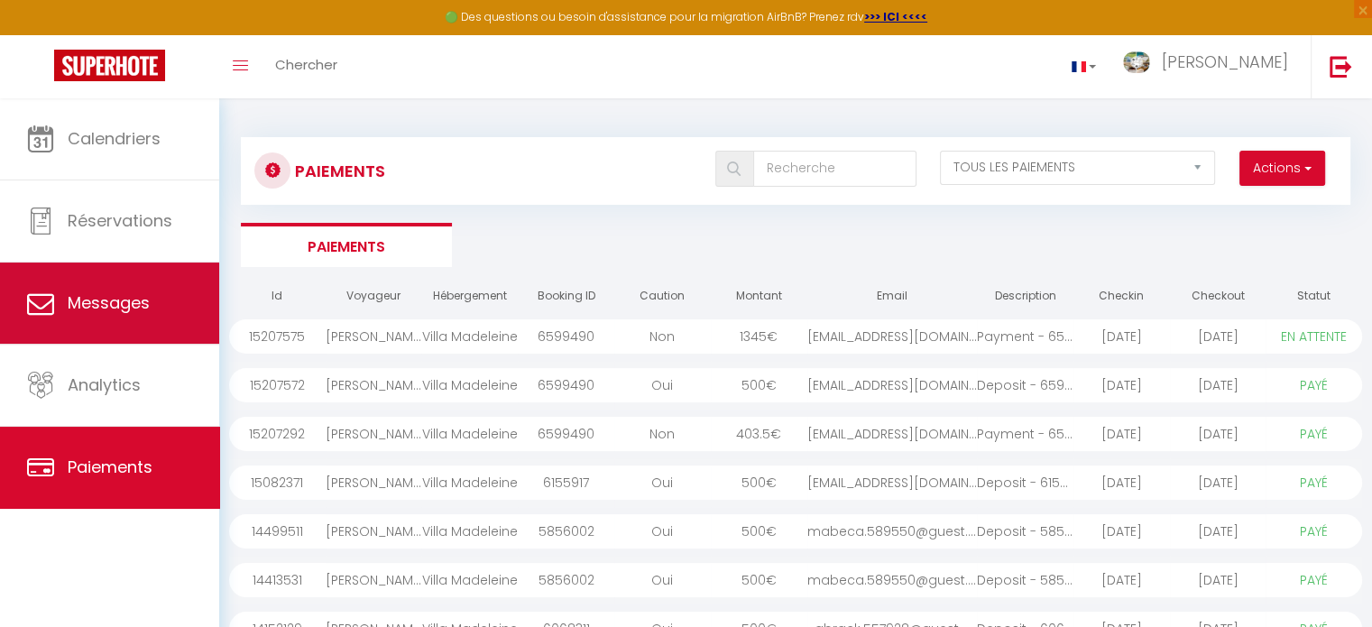
select select "message"
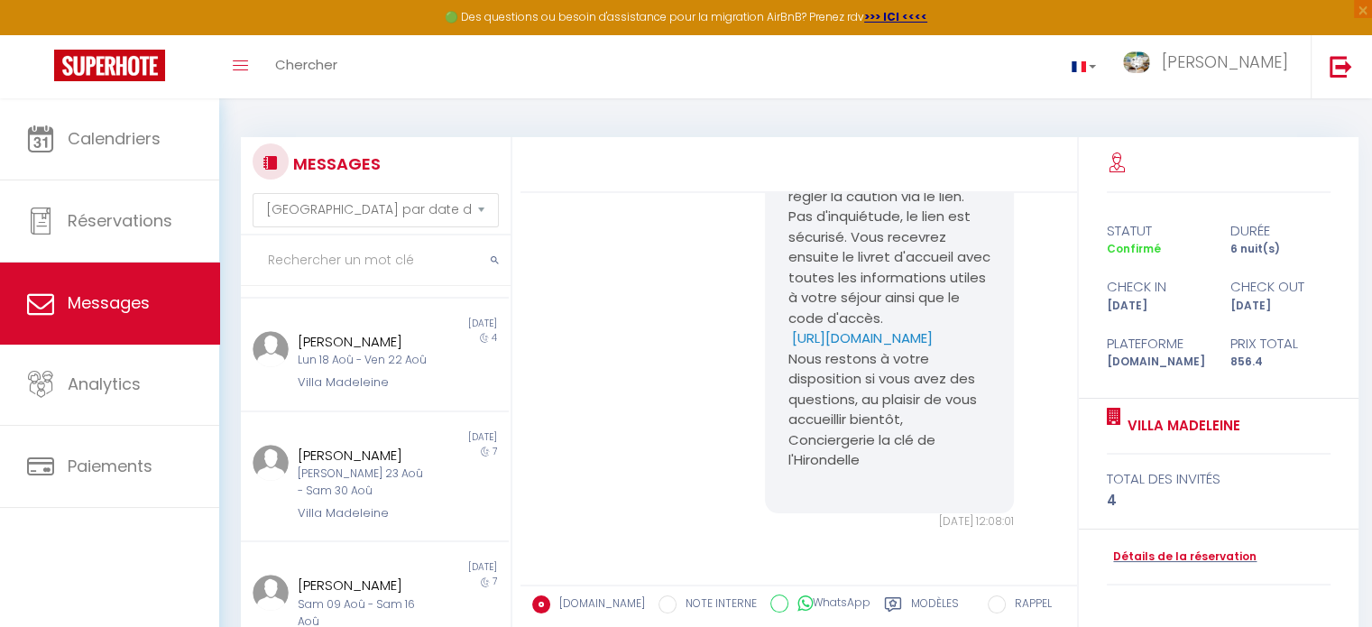
scroll to position [688, 0]
click at [365, 254] on div "Dim 31 Aoû - [DATE]" at bounding box center [364, 244] width 133 height 17
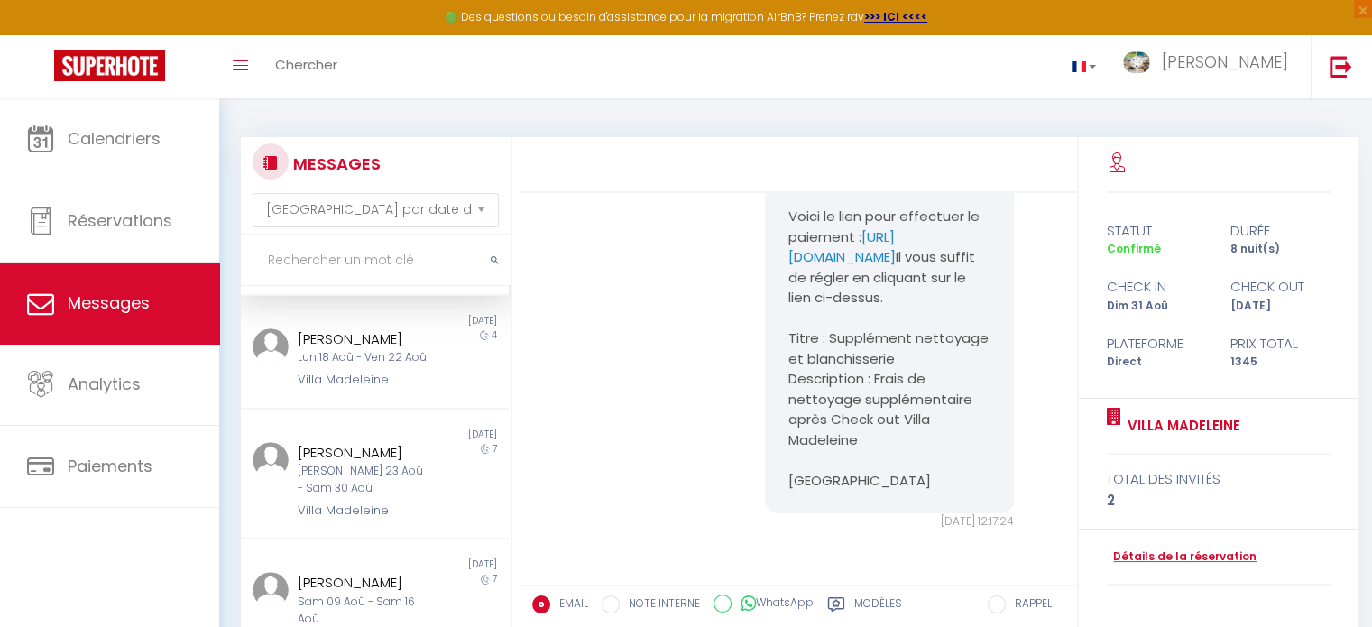
scroll to position [7487, 0]
click at [1151, 558] on link "Détails de la réservation" at bounding box center [1182, 557] width 150 height 17
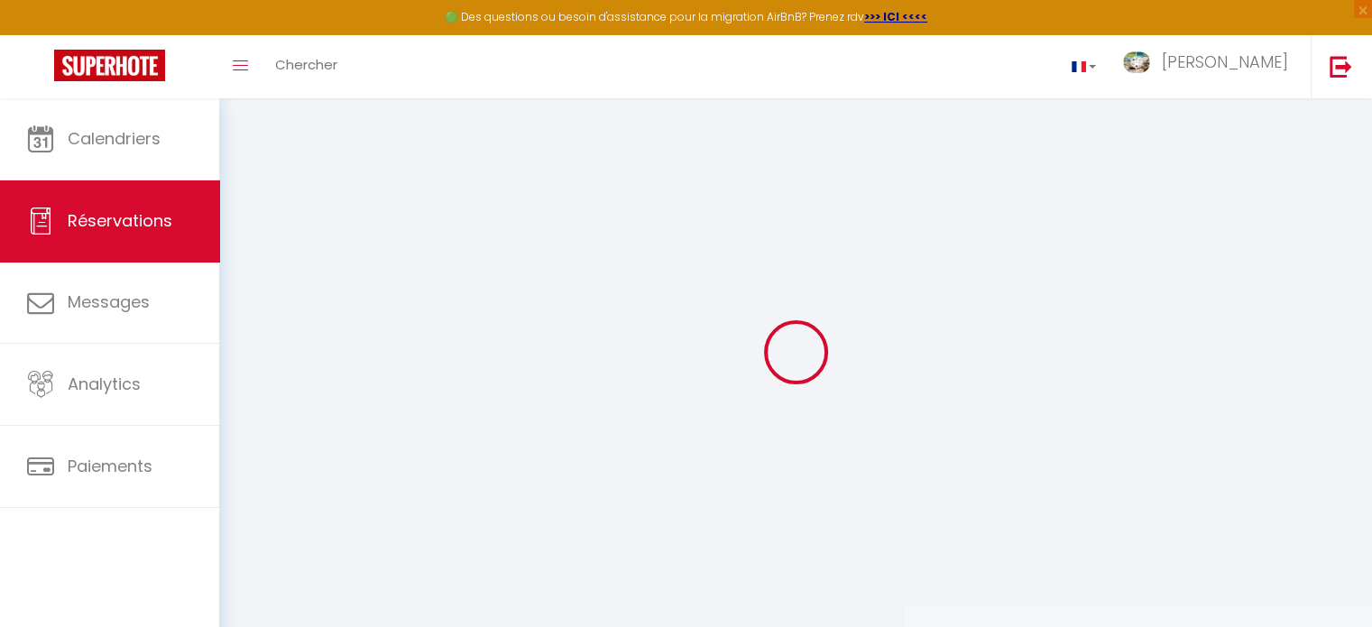
type input "[PERSON_NAME]"
type input "[EMAIL_ADDRESS][DOMAIN_NAME]"
type input "[PHONE_NUMBER]"
select select "BE"
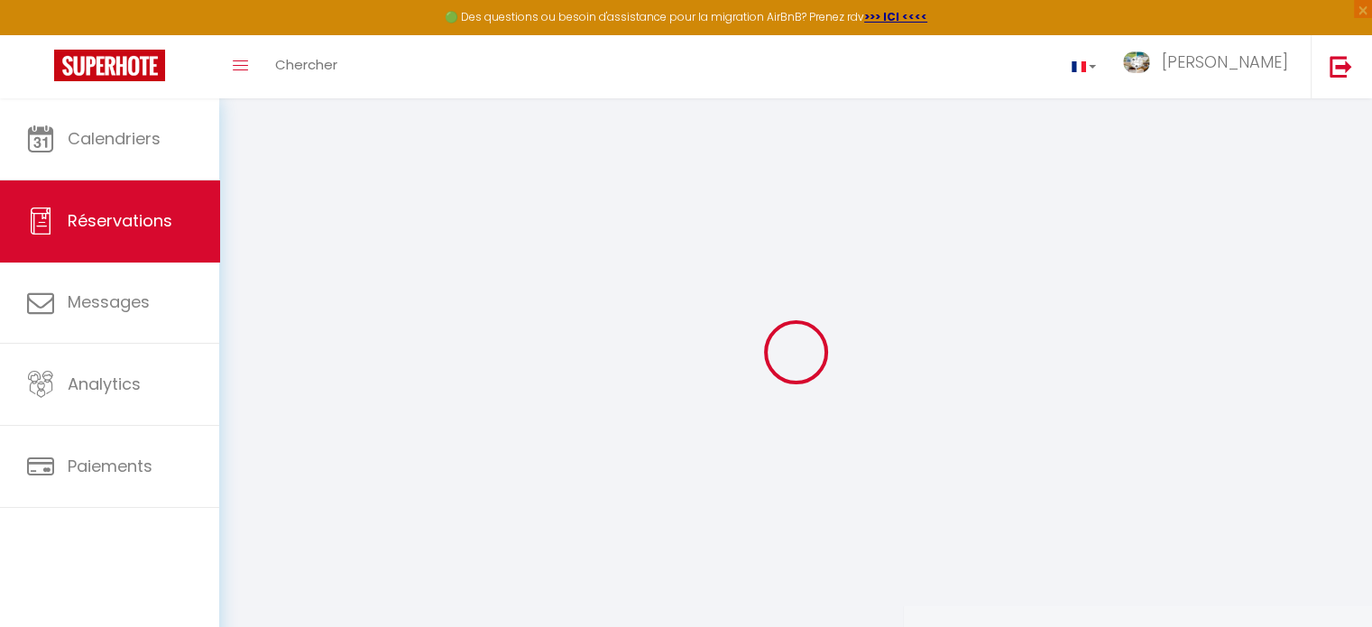
select select "67375"
select select "1"
type input "Dim 31 Août 2025"
select select
type input "Lun 08 Septembre 2025"
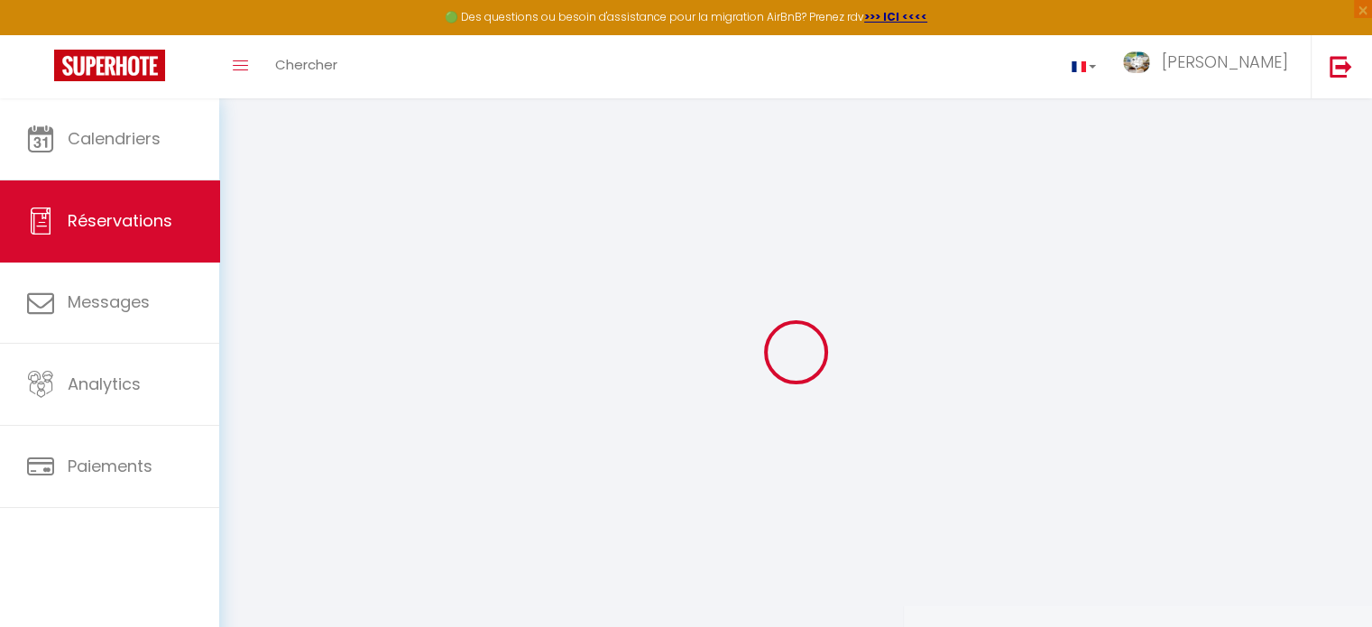
select select
type input "2"
select select "12"
select select
type input "1250"
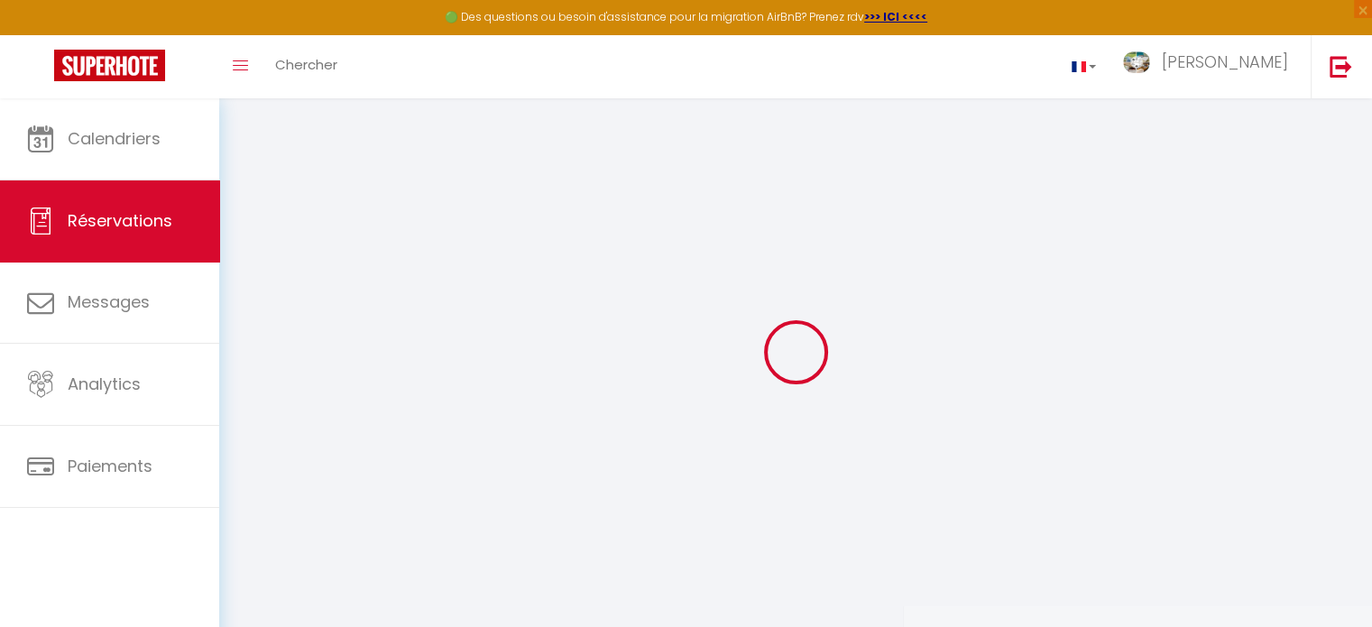
checkbox input "false"
type input "95"
type input "0"
select select
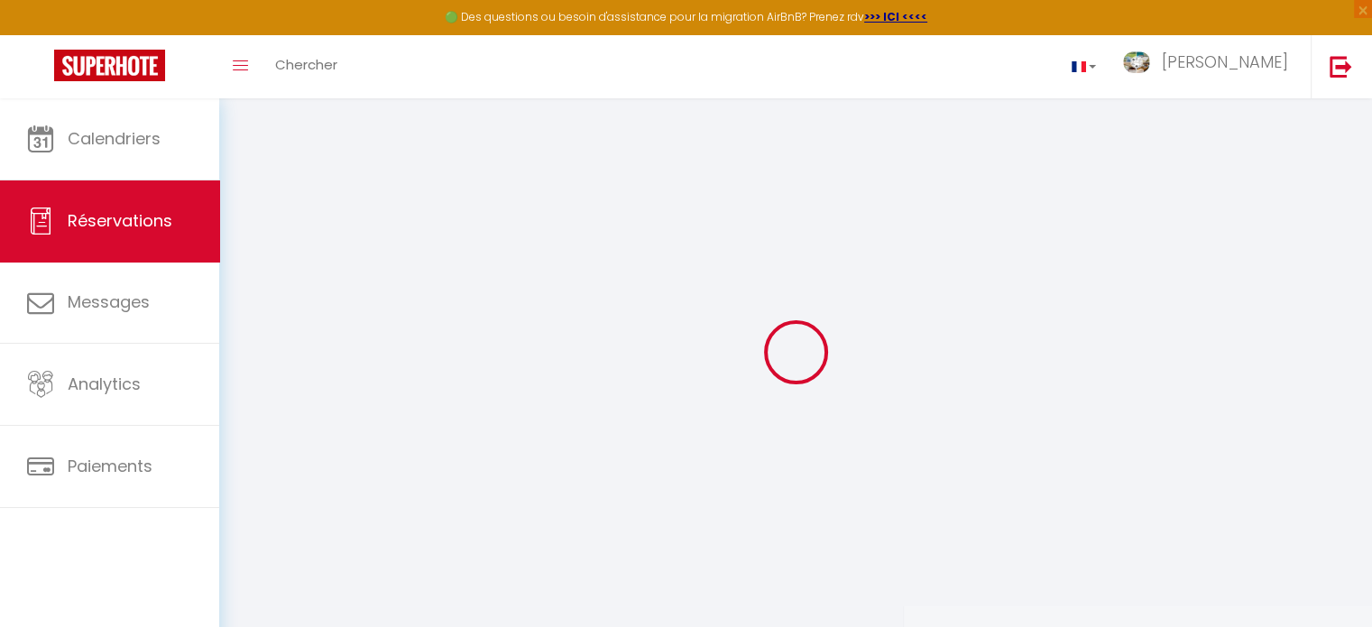
select select
select select "15"
checkbox input "false"
select select
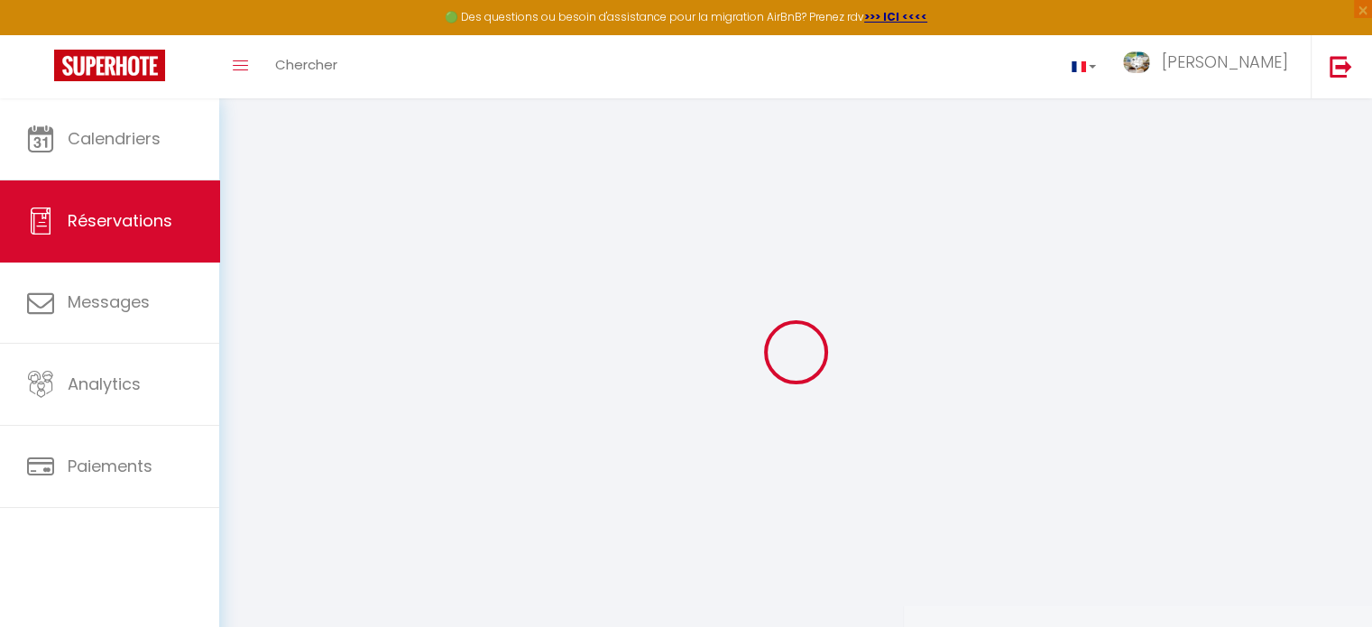
checkbox input "false"
select select
checkbox input "false"
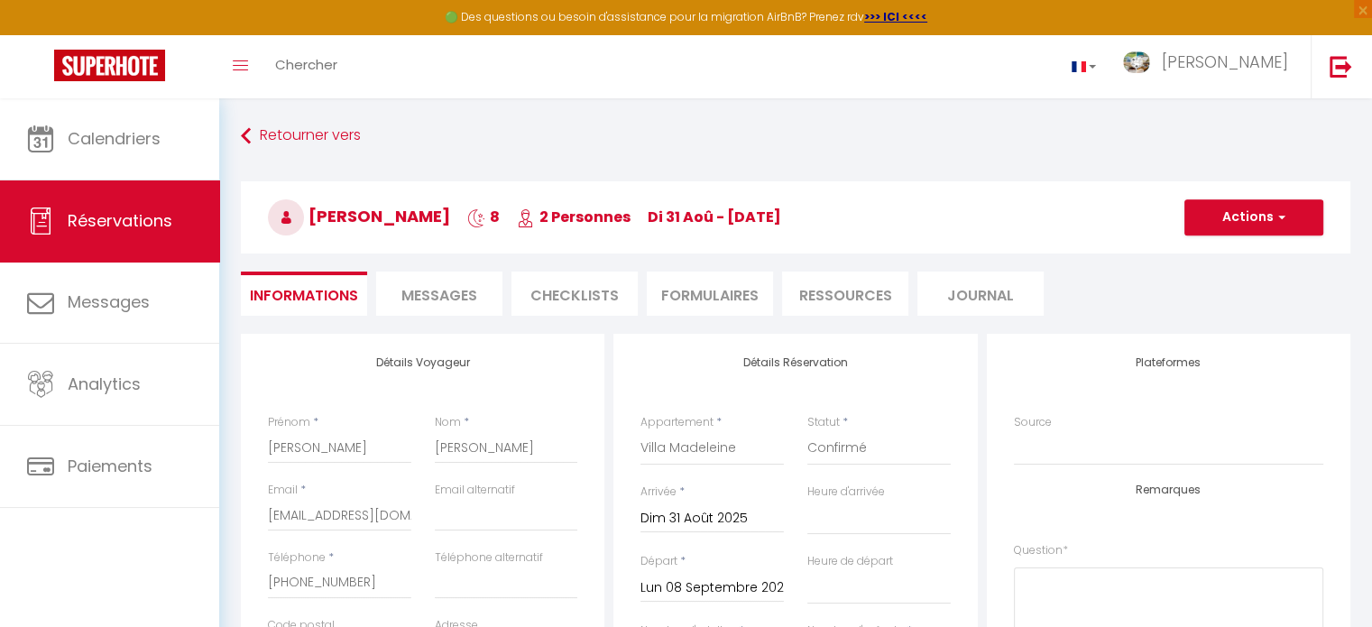
select select
checkbox input "false"
type input "95"
select select
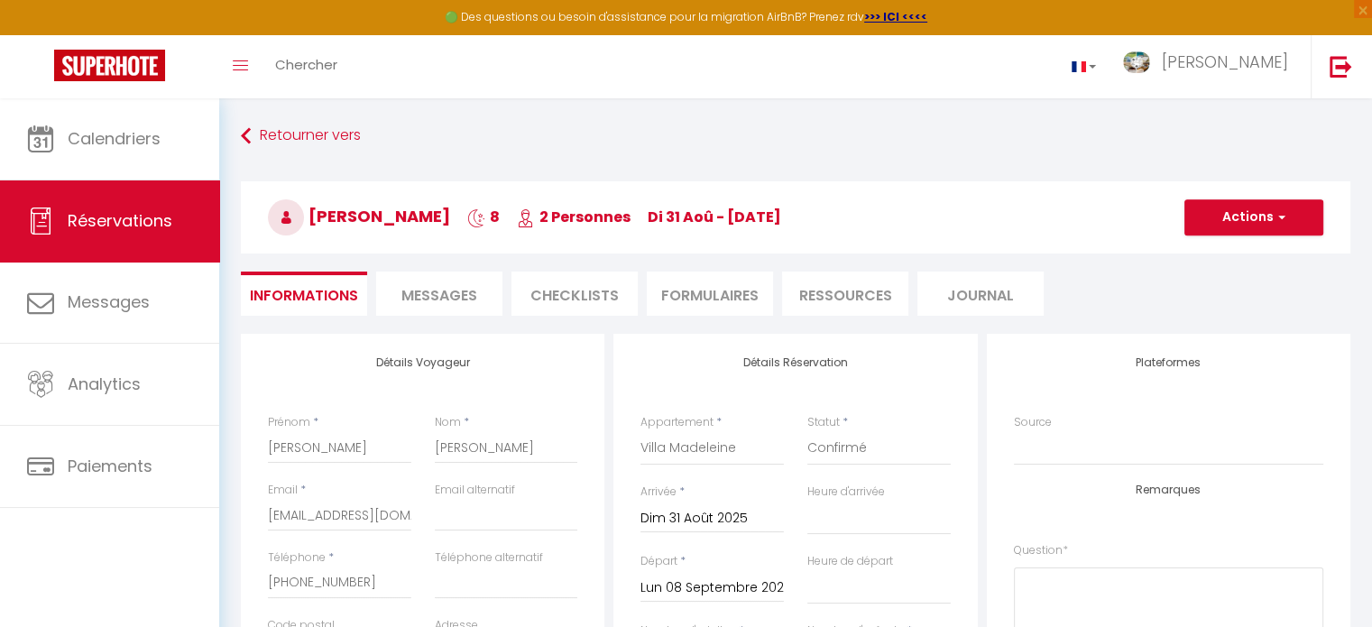
select select
checkbox input "false"
select select "17:00"
select select "10:00"
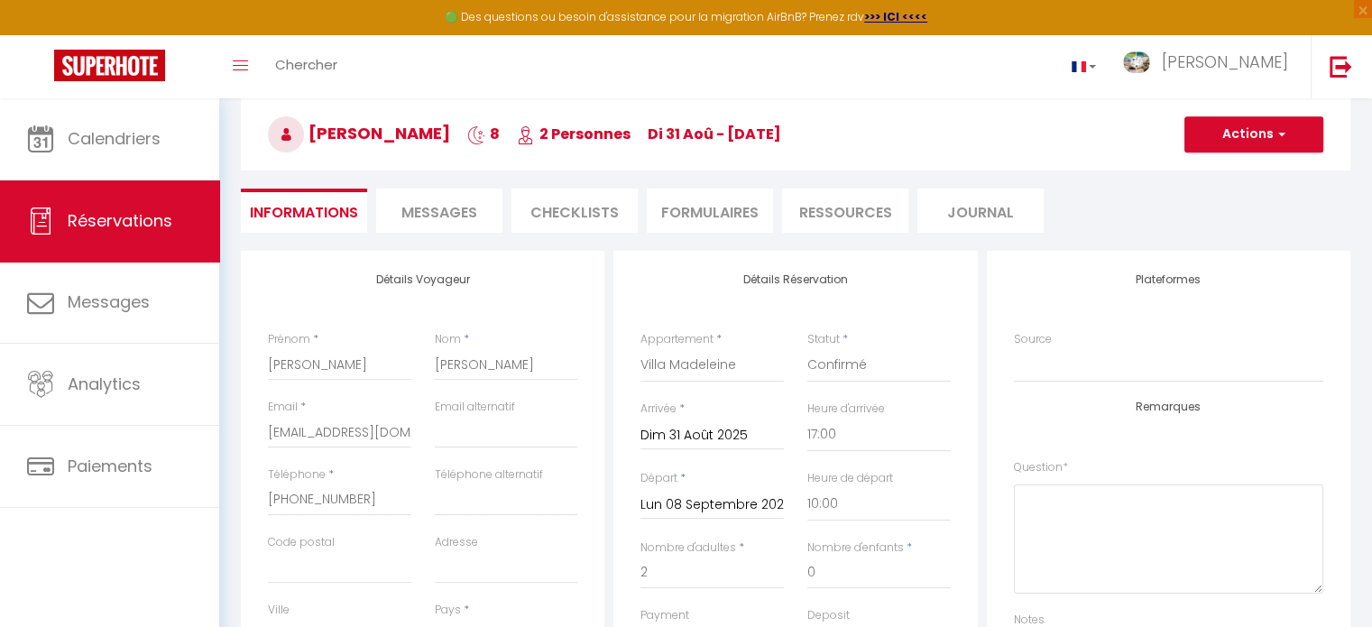
scroll to position [68, 0]
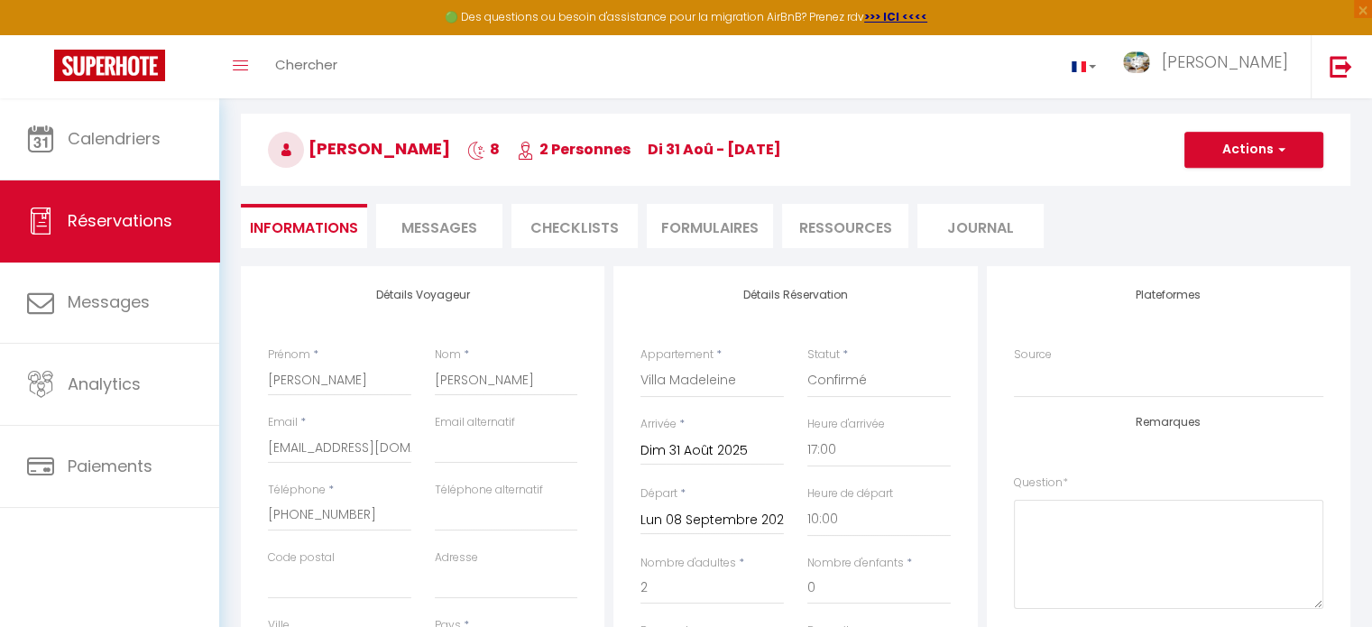
click at [417, 219] on span "Messages" at bounding box center [440, 227] width 76 height 21
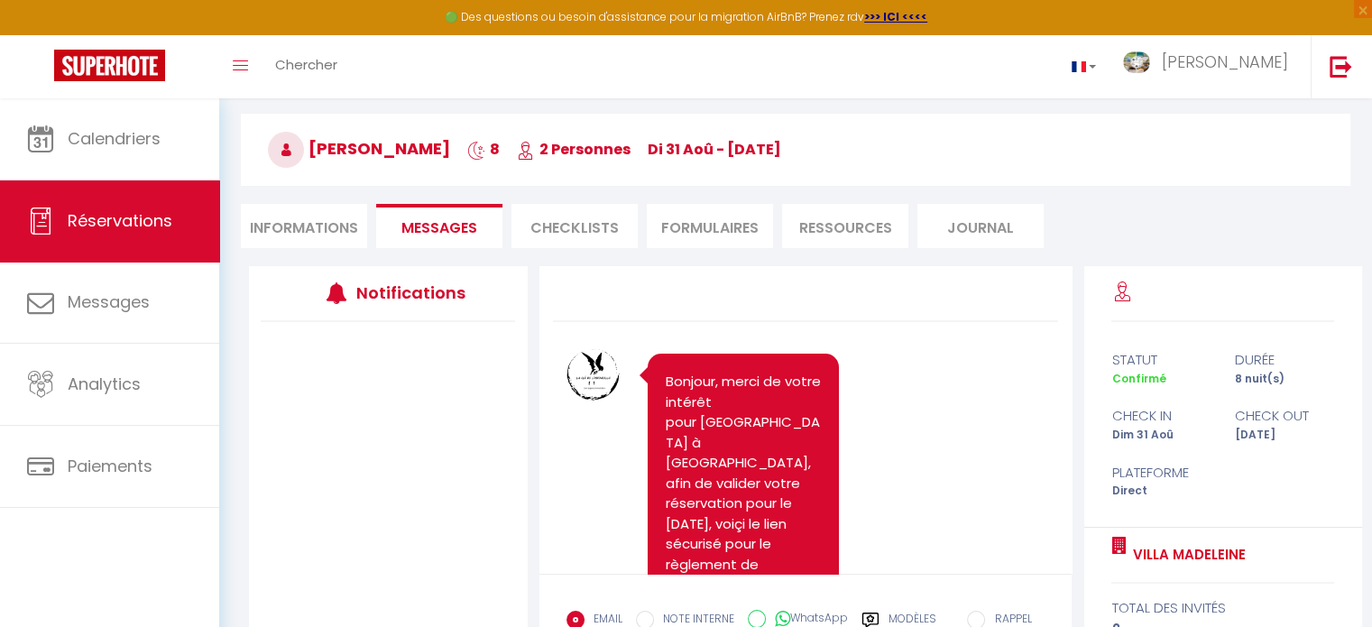
click at [584, 226] on li "CHECKLISTS" at bounding box center [575, 226] width 126 height 44
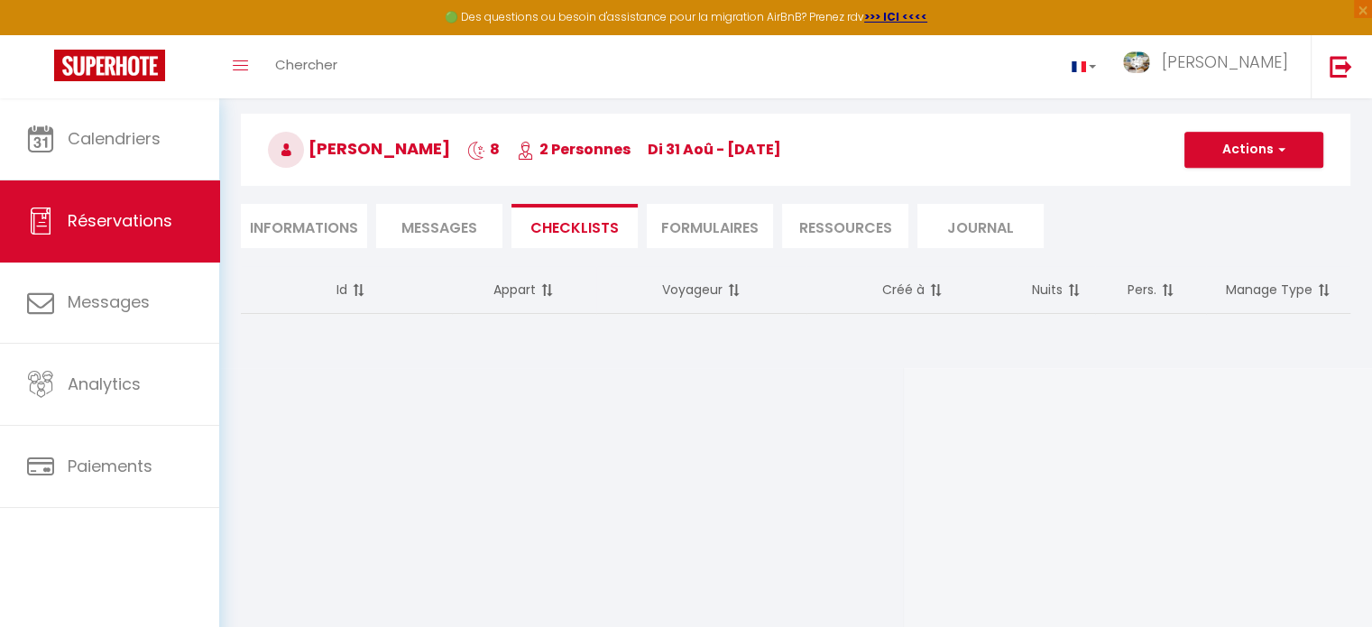
scroll to position [97, 0]
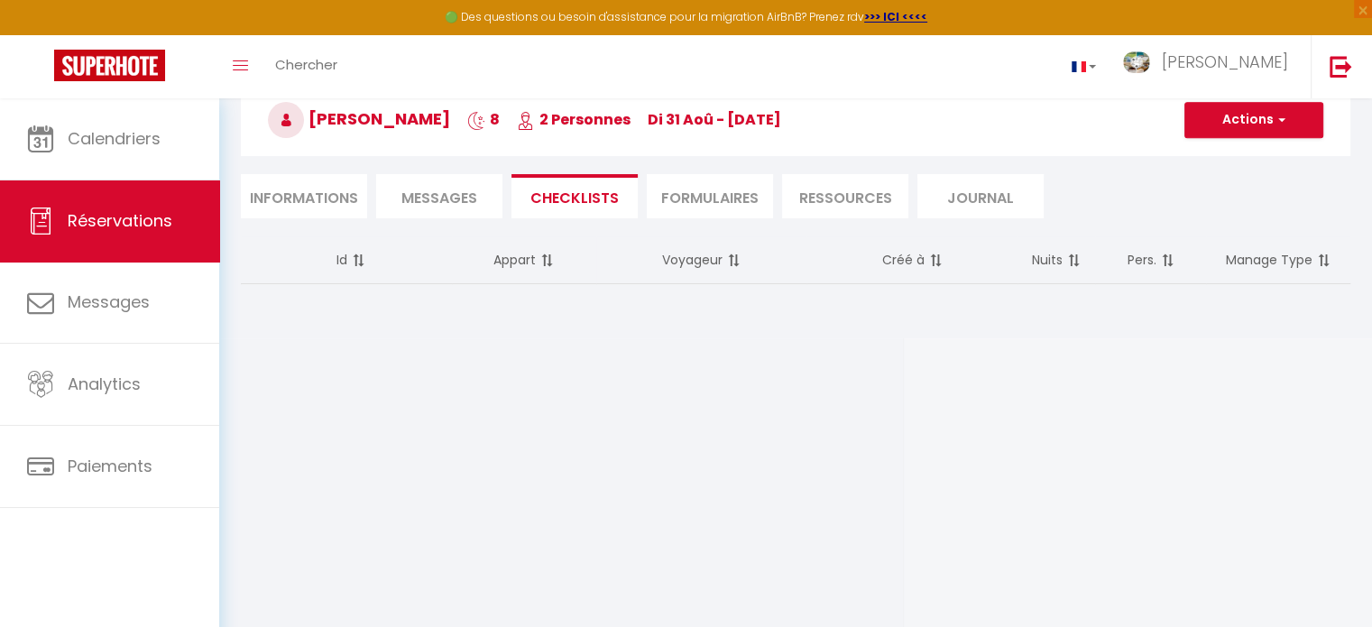
click at [704, 189] on li "FORMULAIRES" at bounding box center [710, 196] width 126 height 44
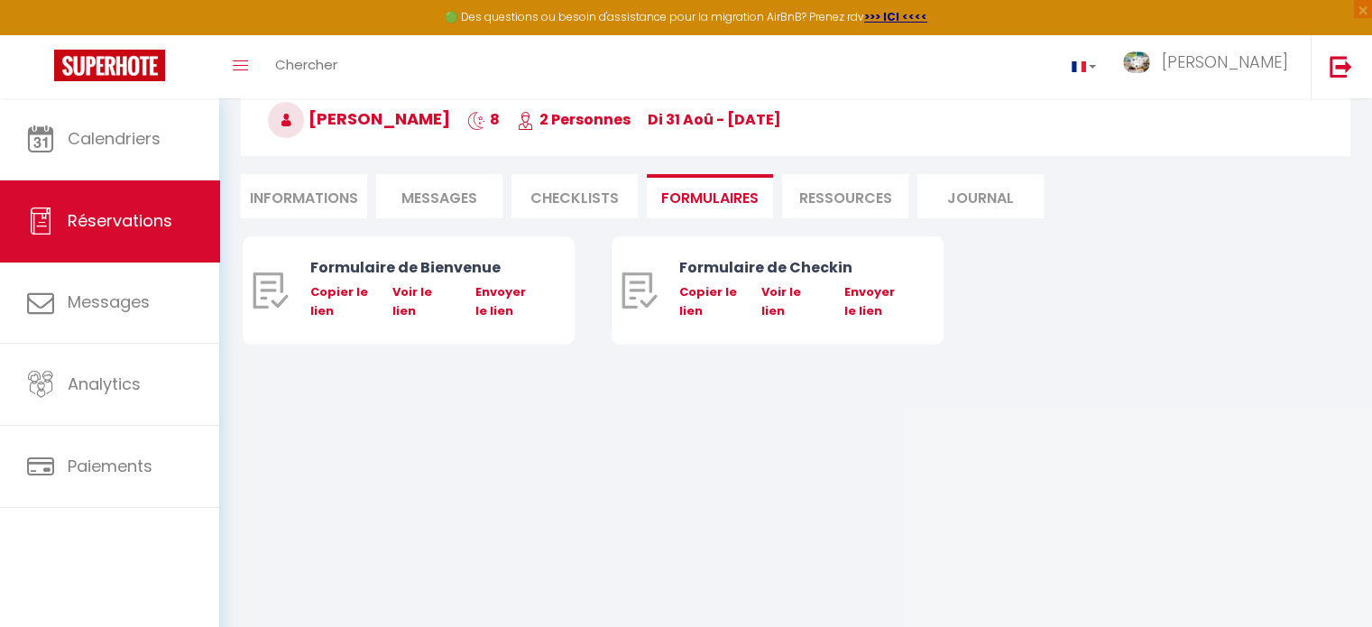
click at [826, 196] on li "Ressources" at bounding box center [845, 196] width 126 height 44
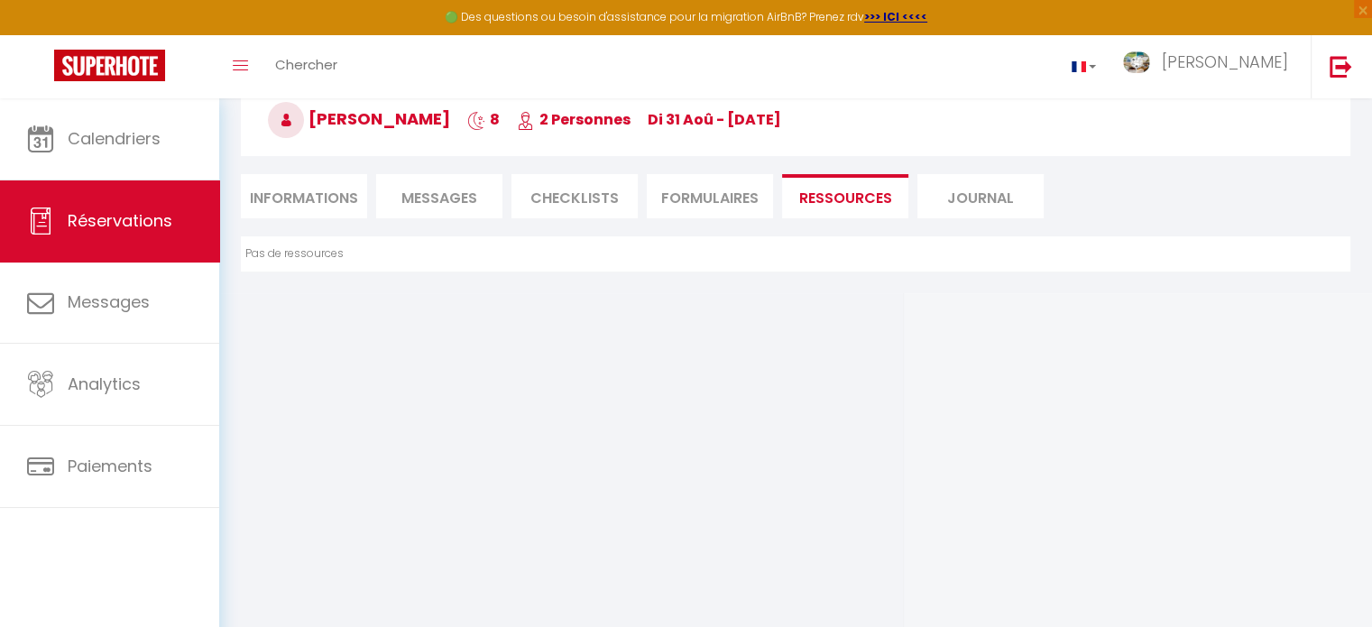
click at [976, 201] on li "Journal" at bounding box center [981, 196] width 126 height 44
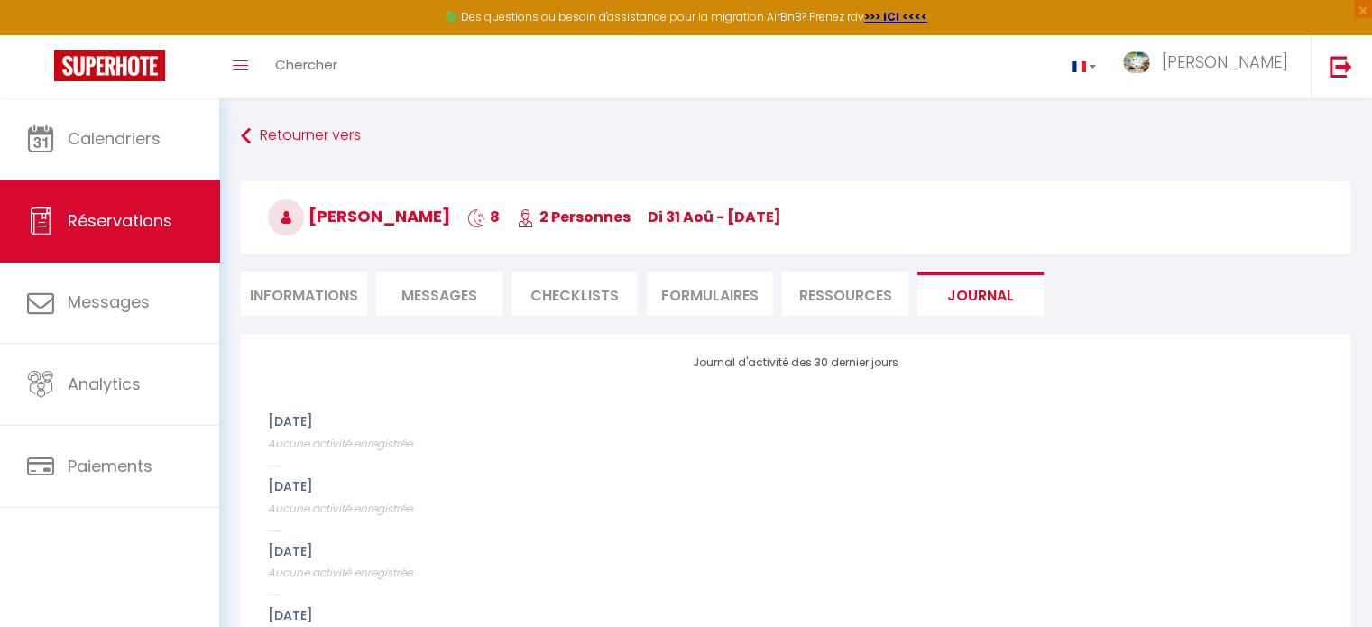
click at [295, 295] on li "Informations" at bounding box center [304, 294] width 126 height 44
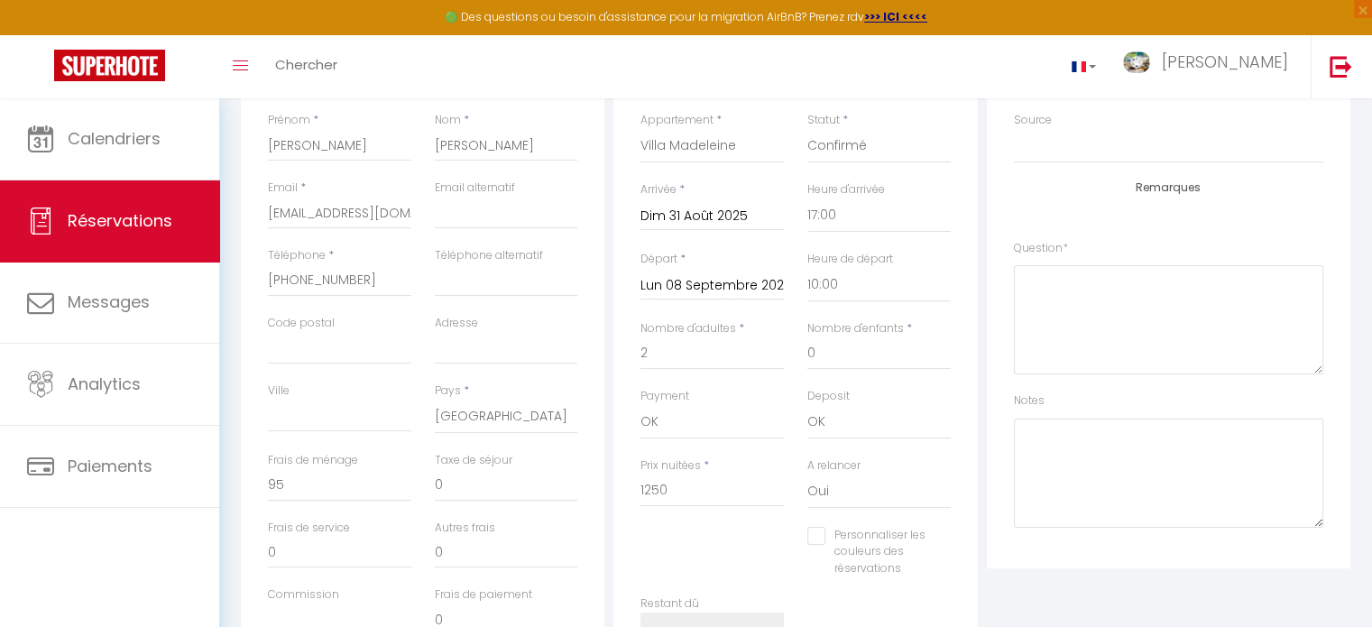
scroll to position [303, 0]
checkbox input "false"
